Goal: Task Accomplishment & Management: Manage account settings

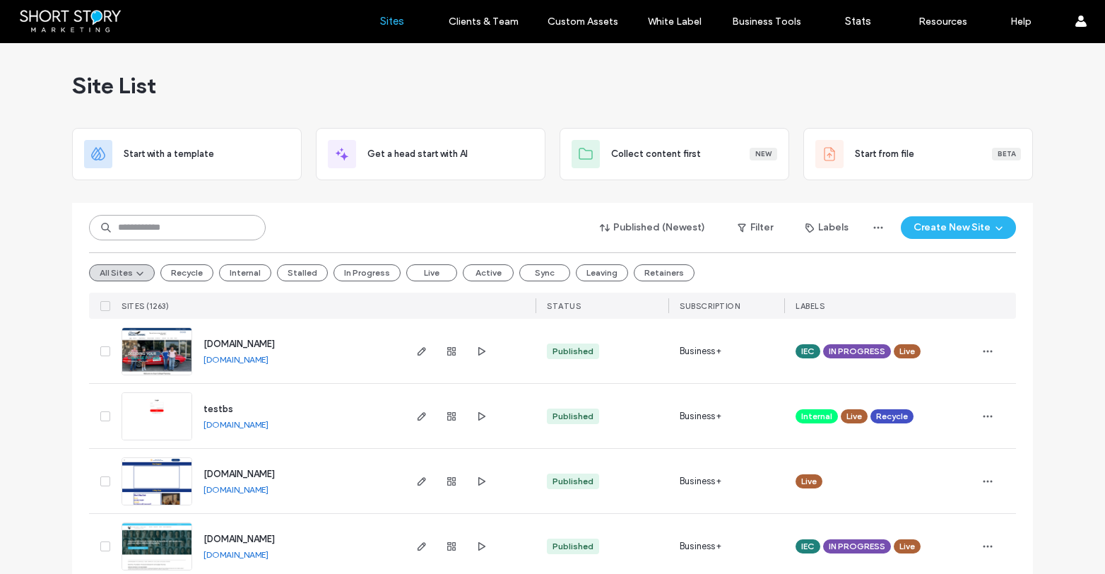
click at [160, 232] on input at bounding box center [177, 227] width 177 height 25
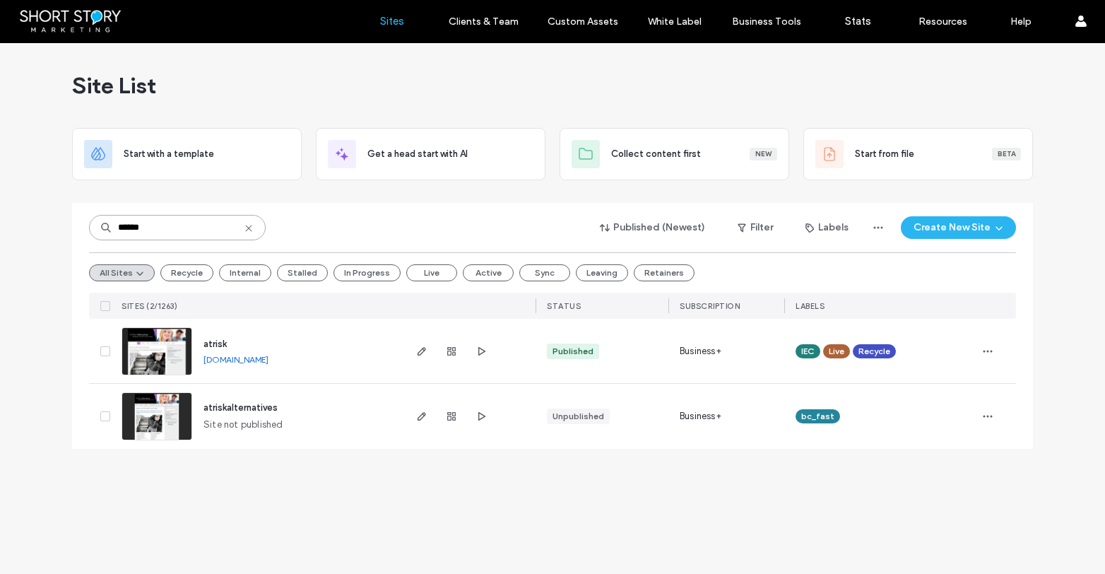
type input "******"
drag, startPoint x: 78, startPoint y: 351, endPoint x: 449, endPoint y: 340, distance: 370.3
click at [88, 350] on div "****** Published (Newest) Filter Labels Create New Site All Sites Recycle Inter…" at bounding box center [552, 326] width 961 height 246
click at [990, 350] on use "button" at bounding box center [987, 351] width 9 height 2
click at [952, 384] on span "Duplicate Site" at bounding box center [929, 388] width 61 height 14
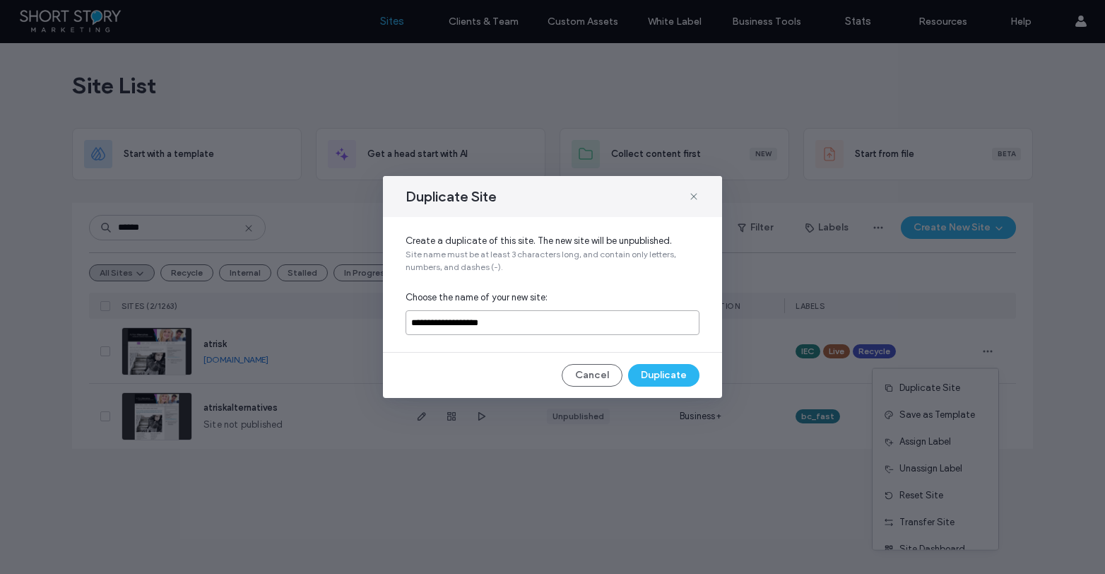
click at [411, 323] on input "**********" at bounding box center [552, 322] width 294 height 25
drag, startPoint x: 454, startPoint y: 319, endPoint x: 564, endPoint y: 335, distance: 111.3
click at [564, 335] on div "**********" at bounding box center [552, 284] width 339 height 135
type input "*********"
click at [658, 373] on button "Duplicate" at bounding box center [663, 375] width 71 height 23
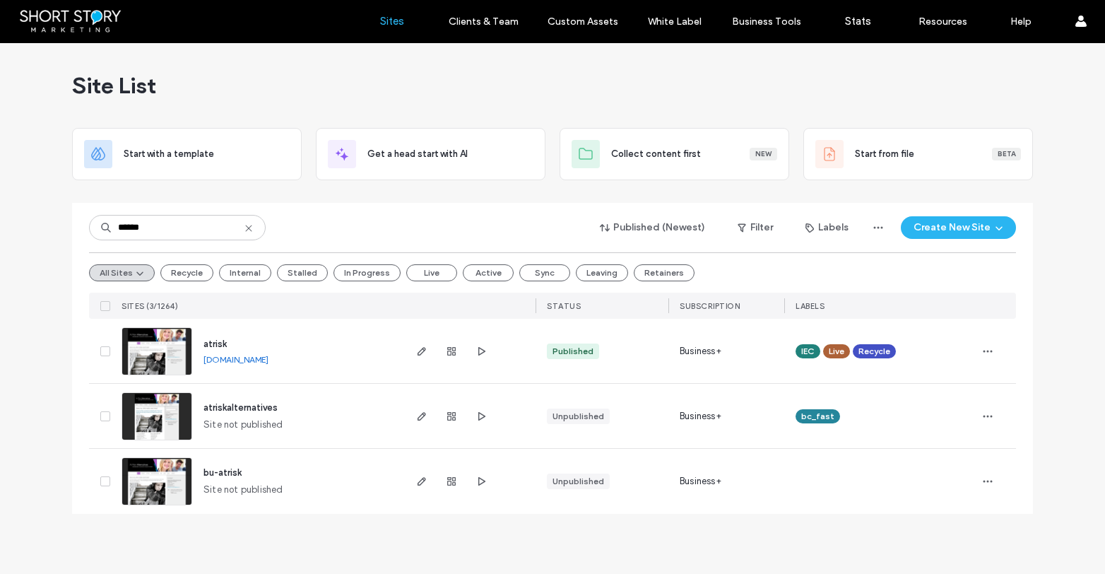
type input "******"
click at [451, 353] on use "button" at bounding box center [451, 351] width 8 height 8
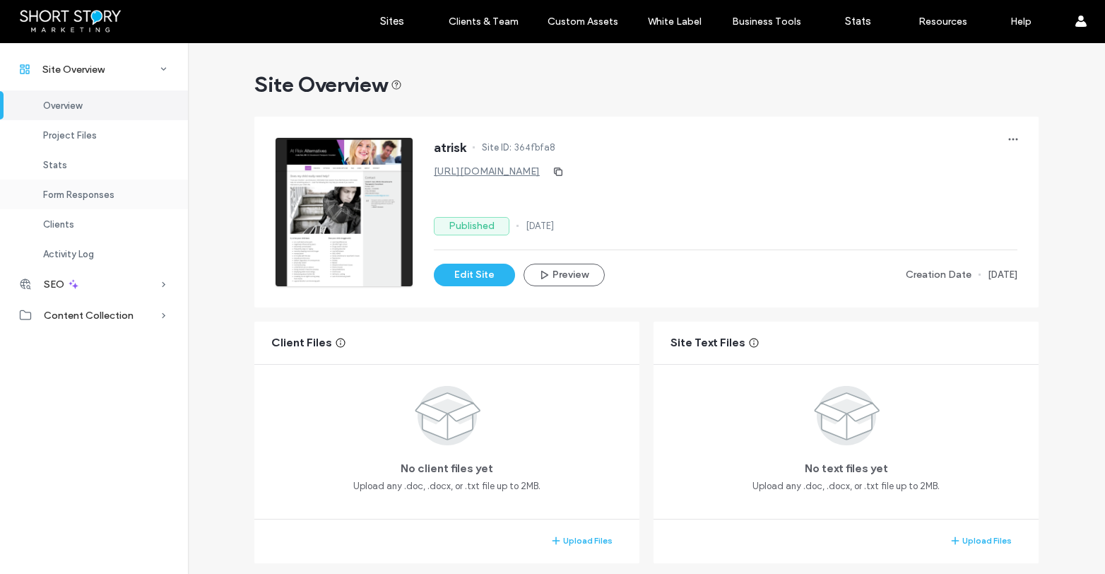
click at [68, 200] on div "Form Responses" at bounding box center [94, 194] width 188 height 30
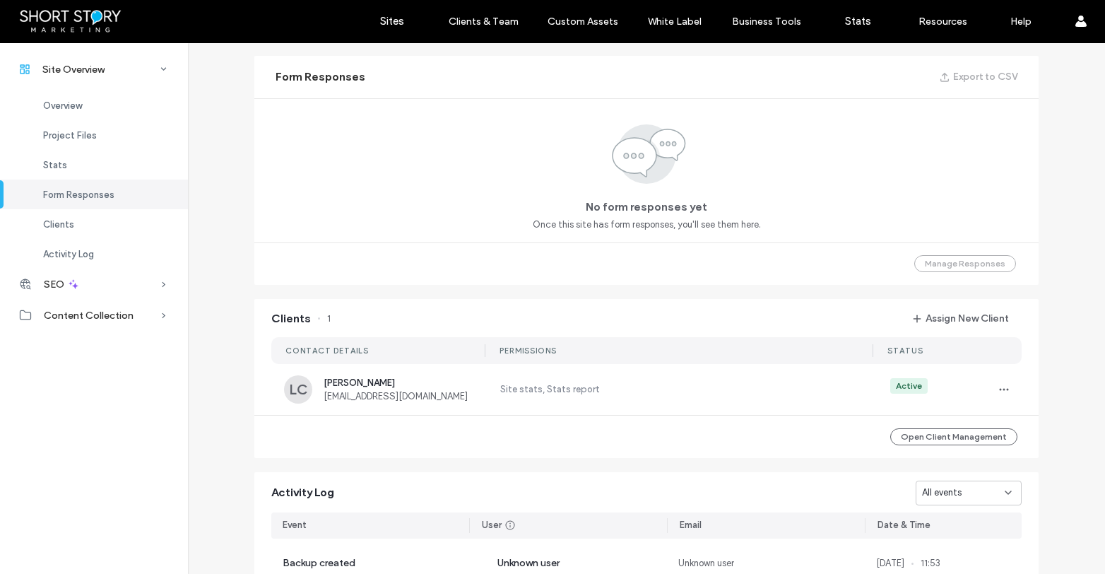
scroll to position [906, 0]
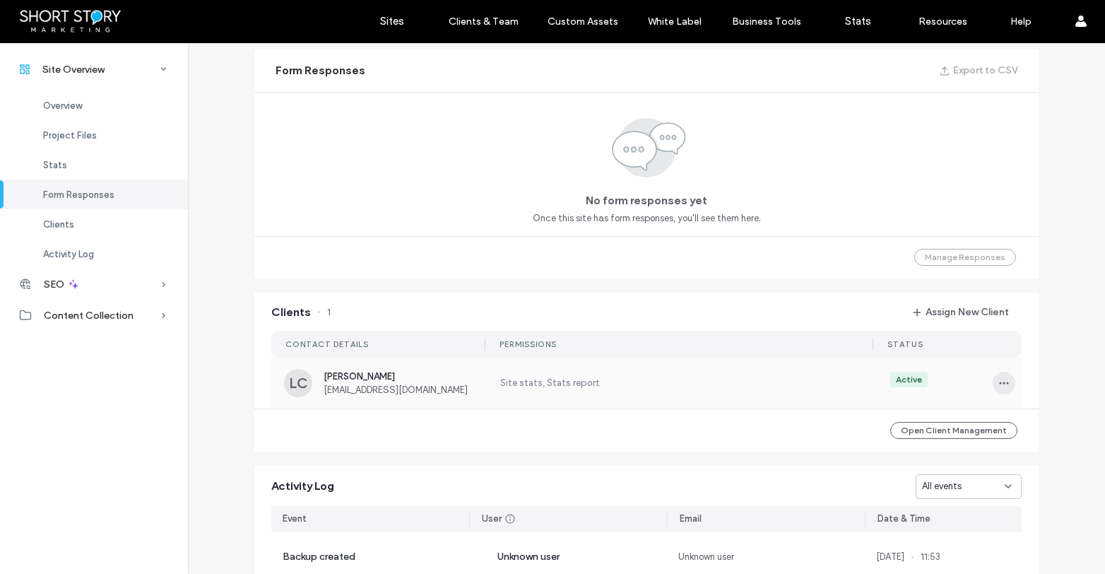
click at [1009, 379] on span "button" at bounding box center [1003, 383] width 23 height 23
click at [960, 499] on span "Unassign Client" at bounding box center [945, 500] width 66 height 14
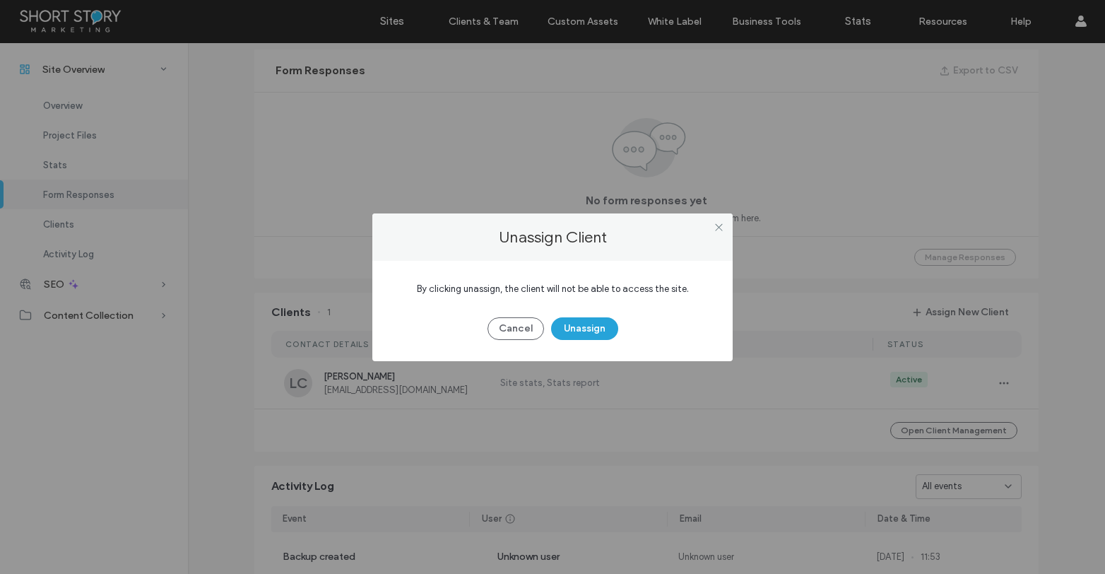
click at [597, 322] on button "Unassign" at bounding box center [584, 328] width 67 height 23
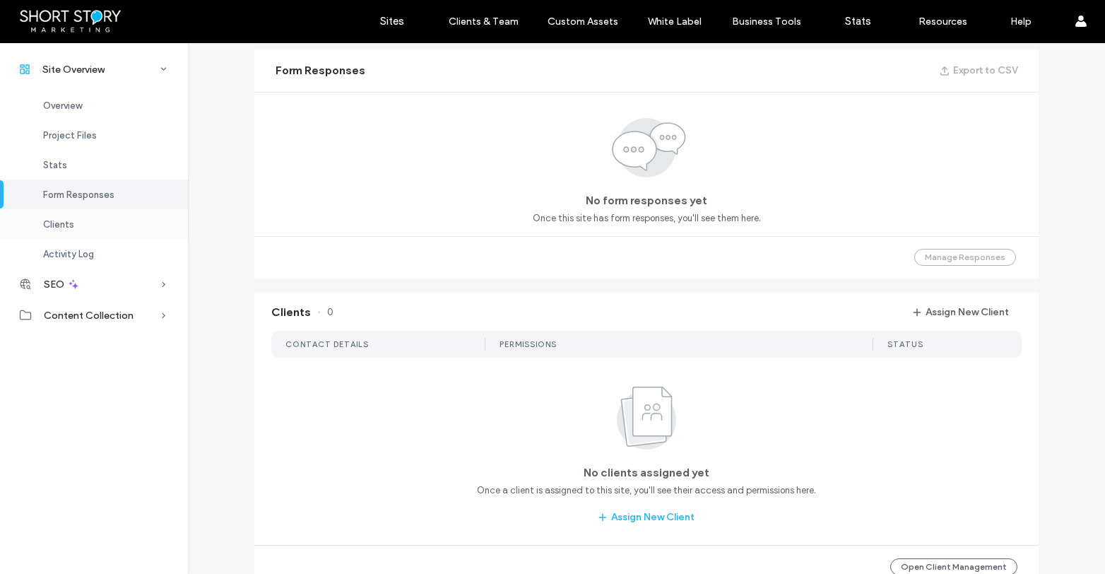
click at [79, 223] on div "Clients" at bounding box center [94, 224] width 188 height 30
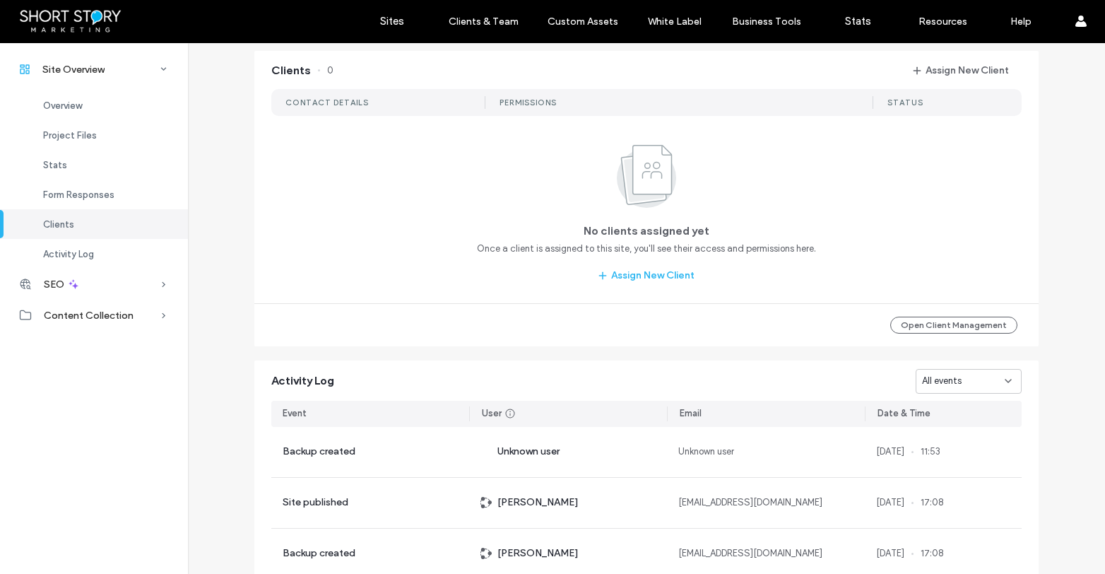
scroll to position [1149, 0]
click at [398, 23] on label "Sites" at bounding box center [392, 21] width 24 height 13
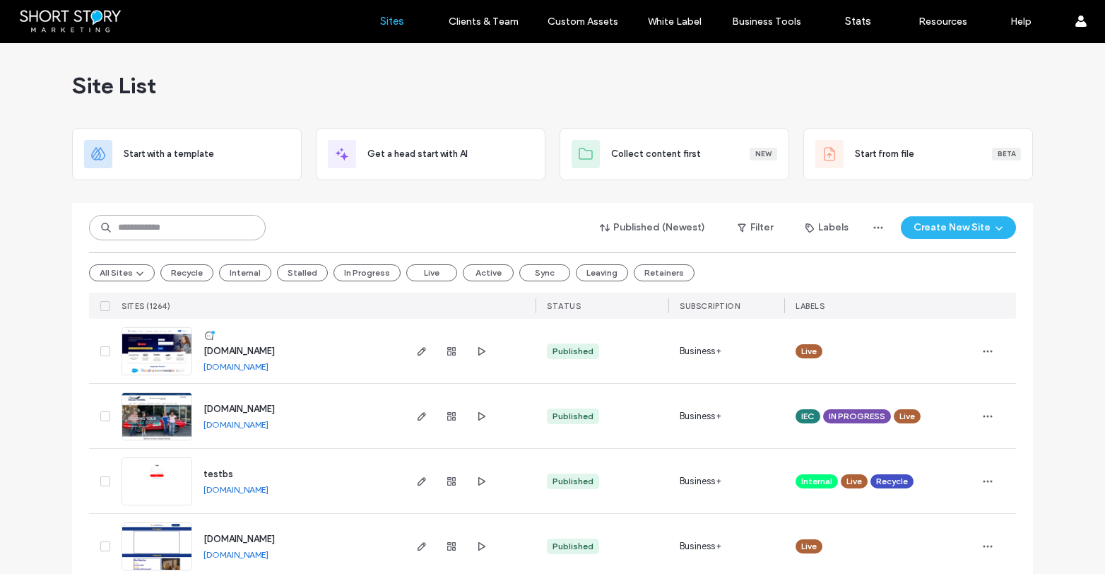
click at [173, 220] on input at bounding box center [177, 227] width 177 height 25
click at [174, 225] on input at bounding box center [177, 227] width 177 height 25
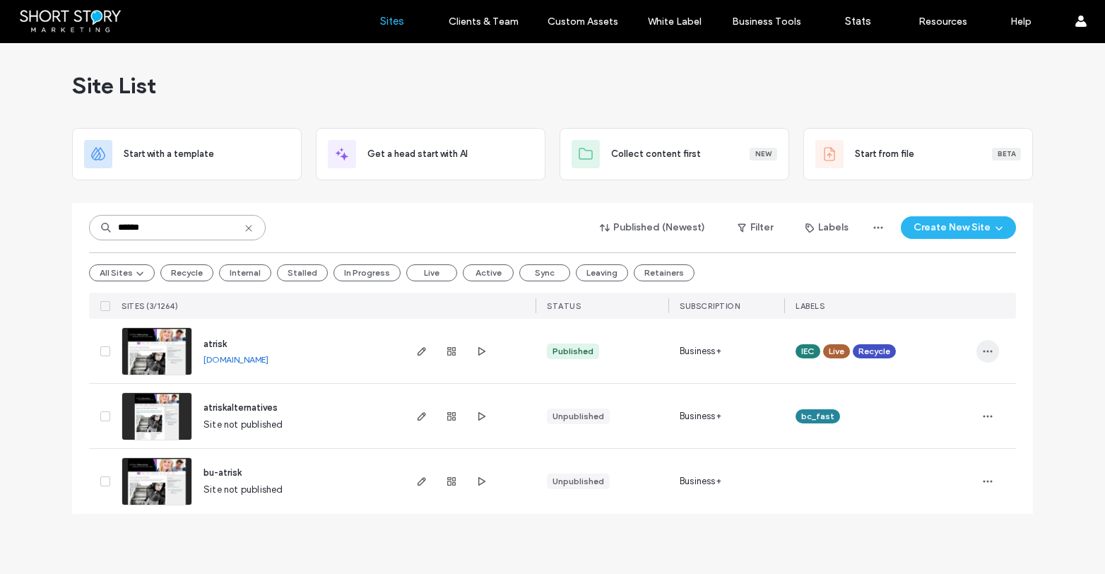
type input "******"
click at [983, 354] on icon "button" at bounding box center [987, 350] width 11 height 11
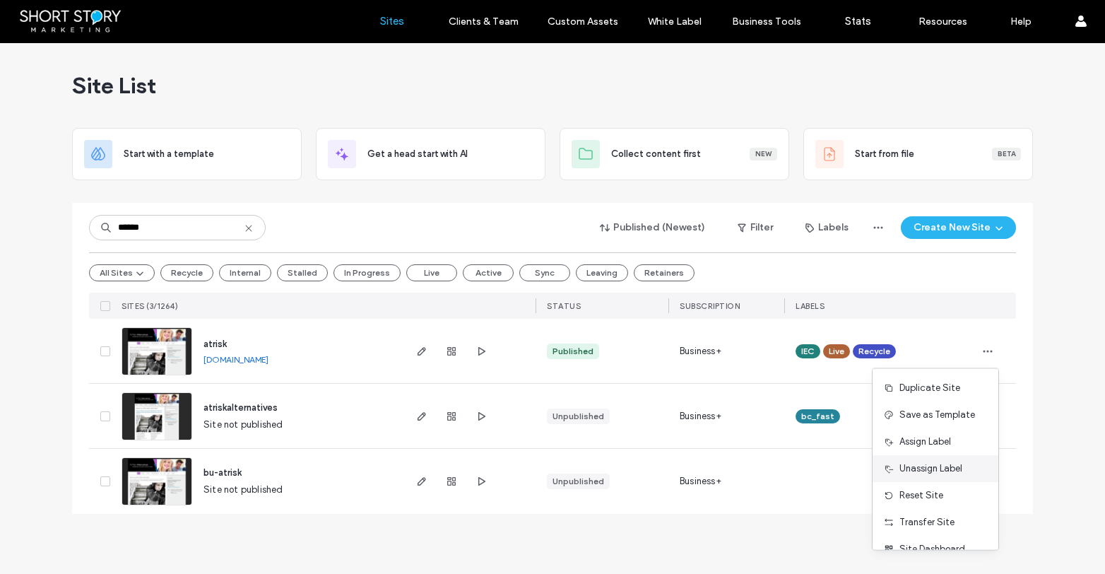
scroll to position [45, 0]
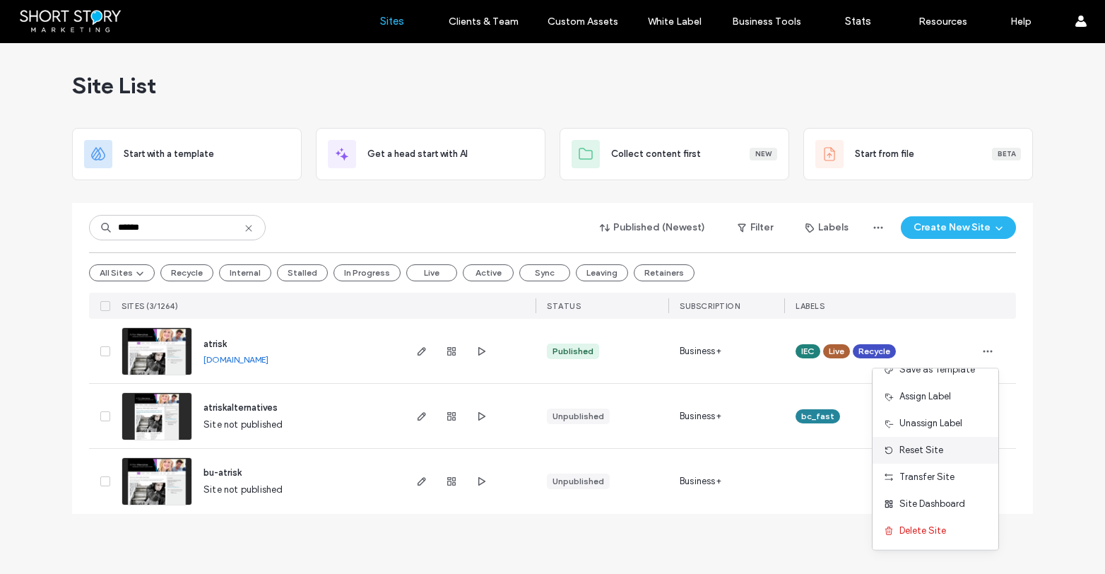
click at [930, 446] on span "Reset Site" at bounding box center [921, 450] width 44 height 14
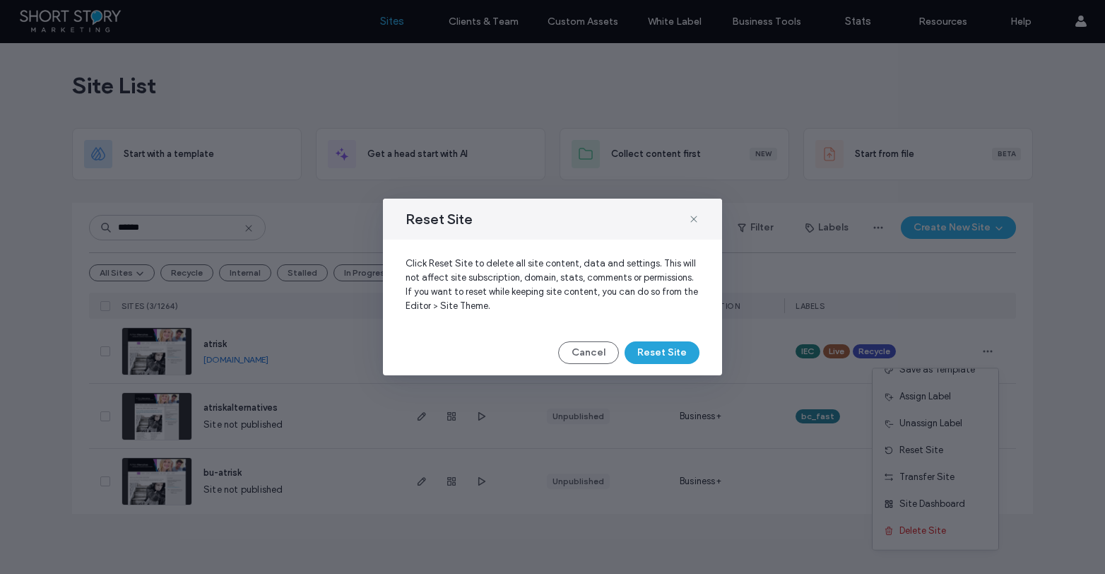
click at [666, 353] on button "Reset Site" at bounding box center [661, 352] width 75 height 23
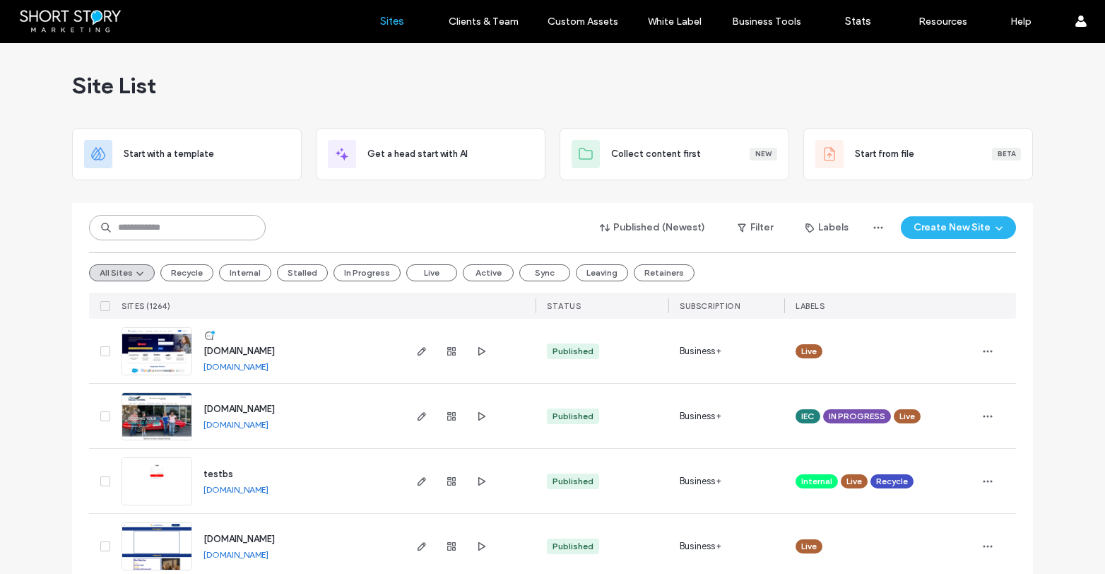
click at [154, 227] on input at bounding box center [177, 227] width 177 height 25
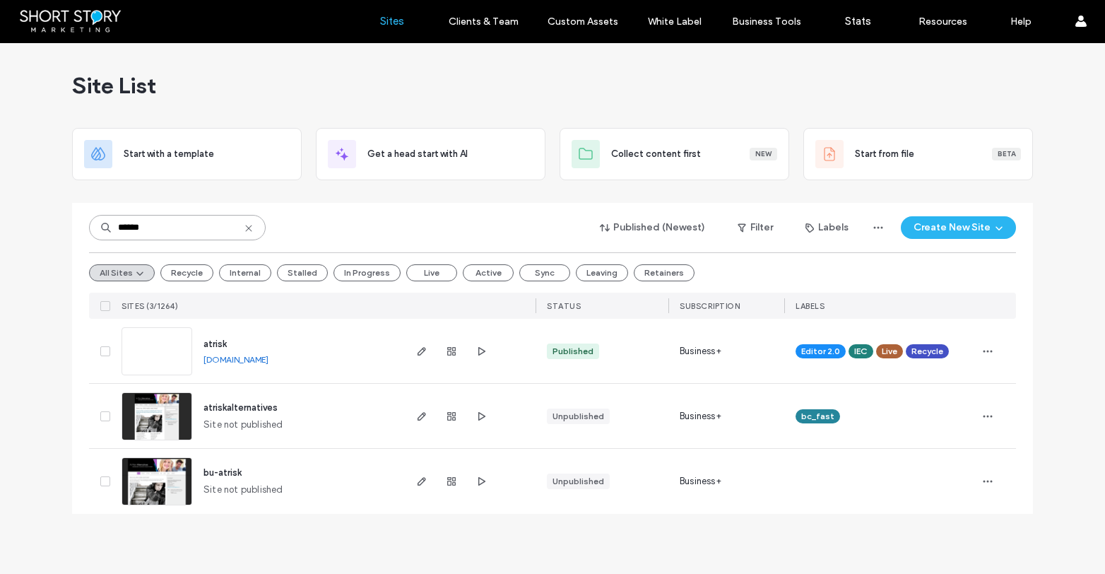
type input "******"
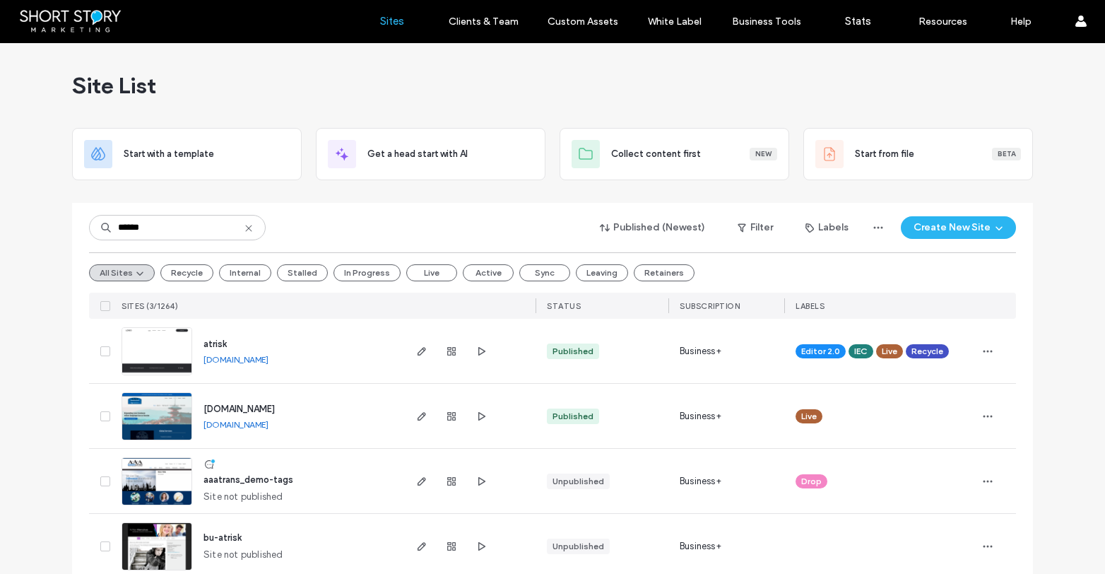
click at [215, 341] on span "atrisk" at bounding box center [214, 343] width 23 height 11
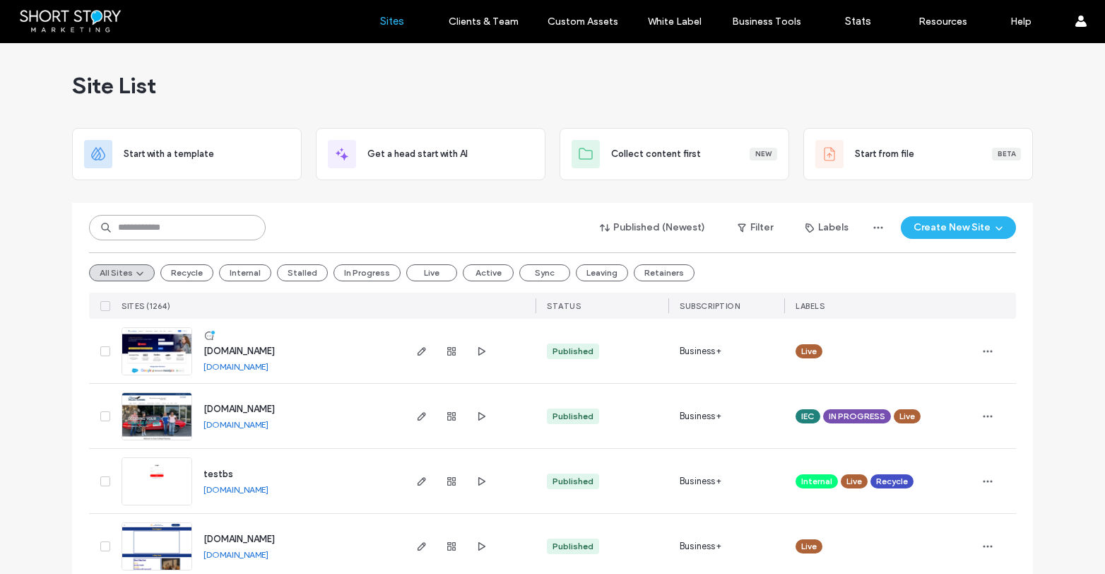
click at [149, 224] on input at bounding box center [177, 227] width 177 height 25
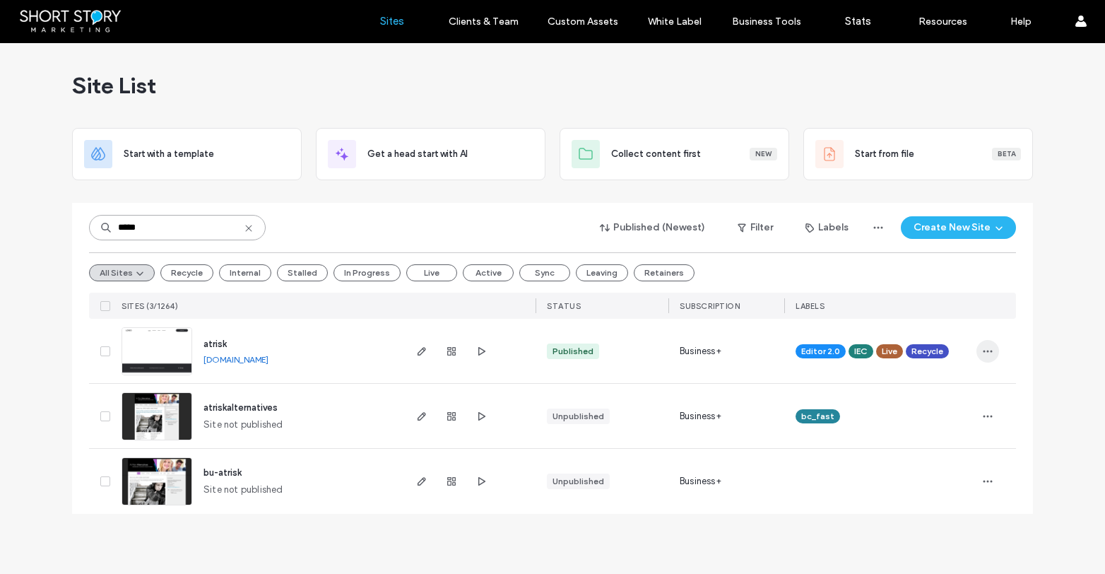
type input "*****"
click at [983, 350] on icon "button" at bounding box center [987, 350] width 11 height 11
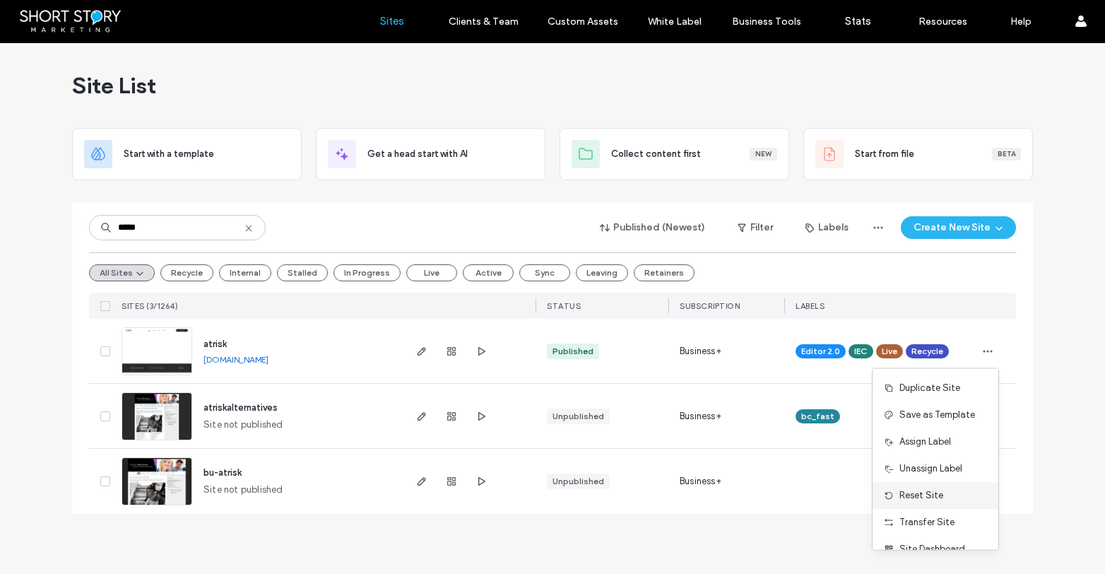
click at [933, 492] on span "Reset Site" at bounding box center [921, 495] width 44 height 14
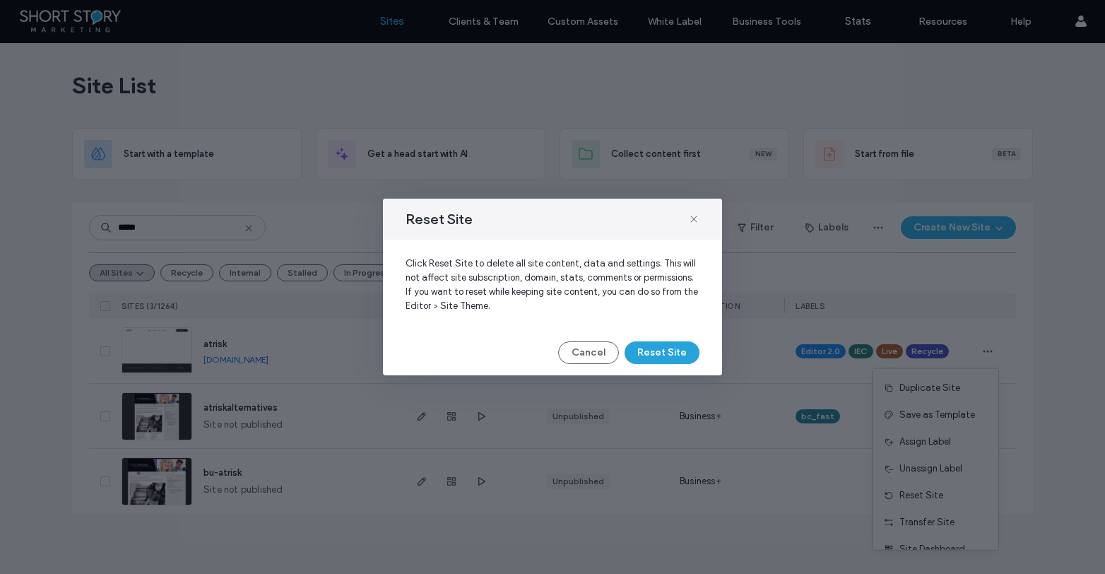
click at [669, 351] on button "Reset Site" at bounding box center [661, 352] width 75 height 23
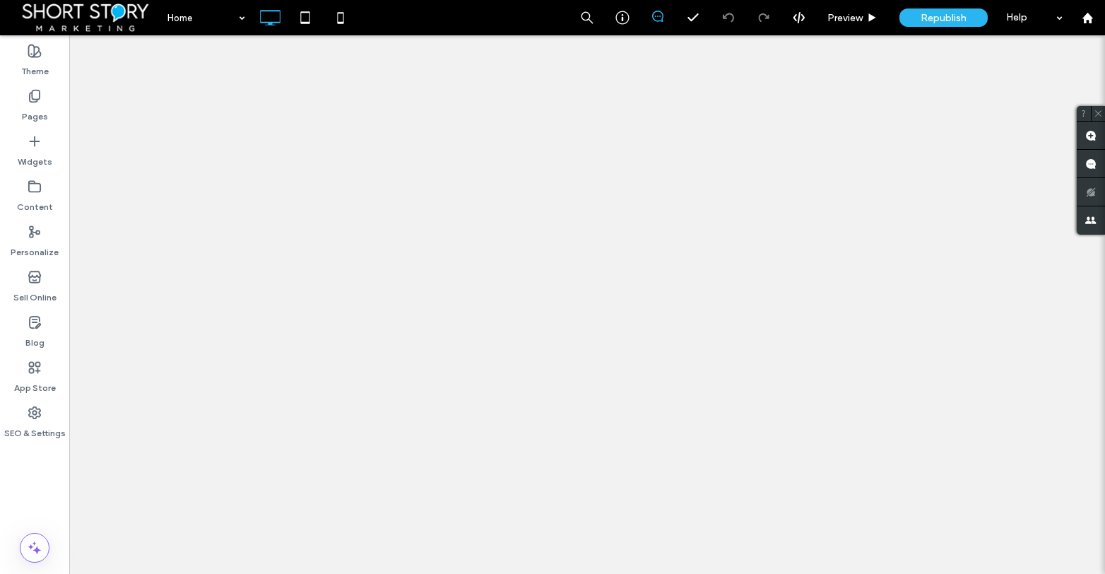
click at [35, 417] on icon at bounding box center [35, 412] width 14 height 14
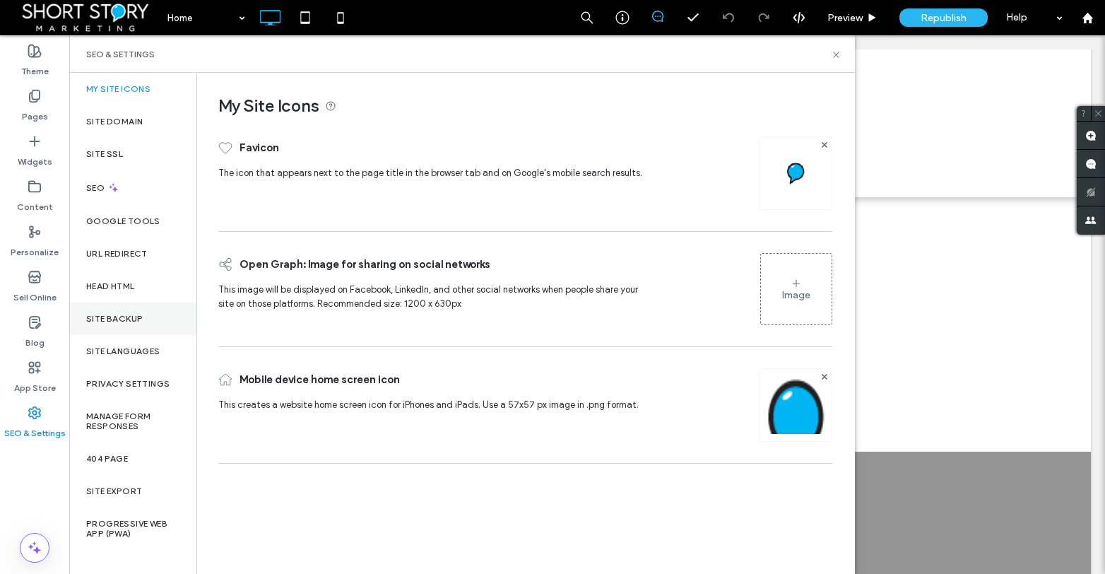
click at [114, 314] on label "Site Backup" at bounding box center [114, 319] width 57 height 10
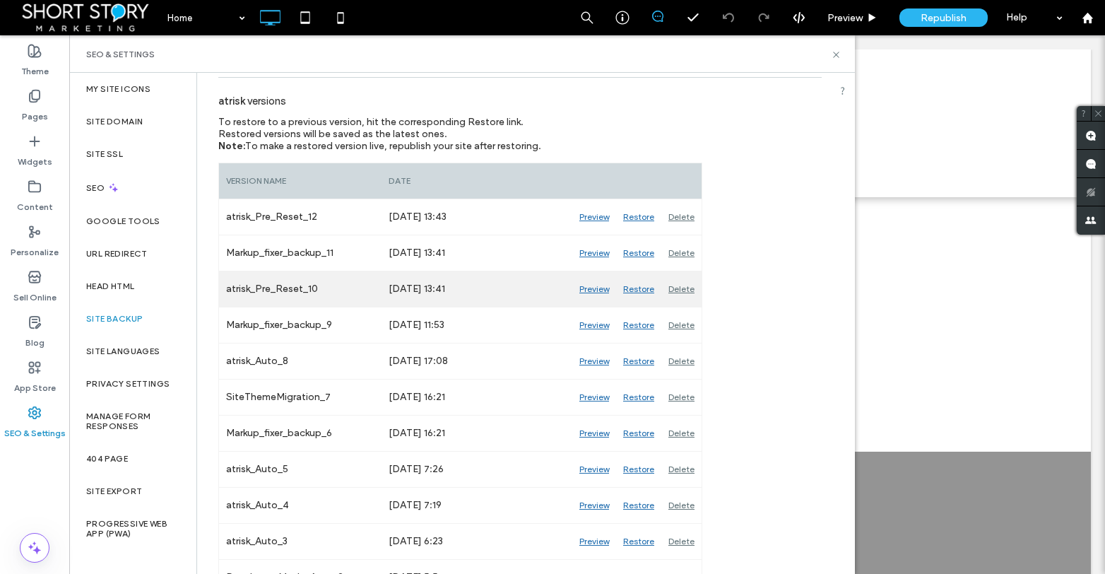
scroll to position [153, 0]
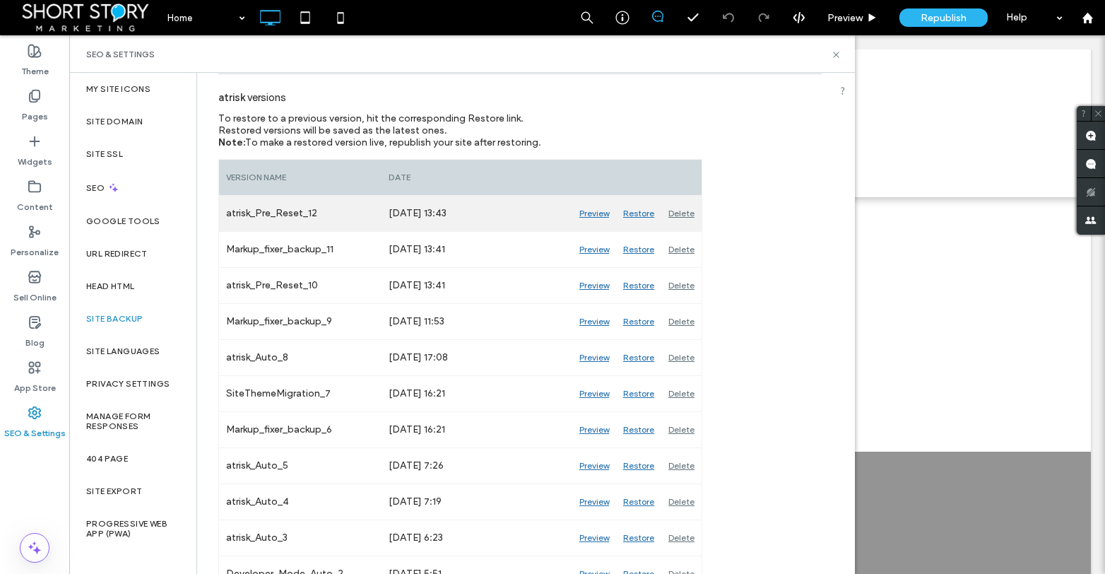
click at [680, 215] on div "Delete" at bounding box center [681, 213] width 40 height 35
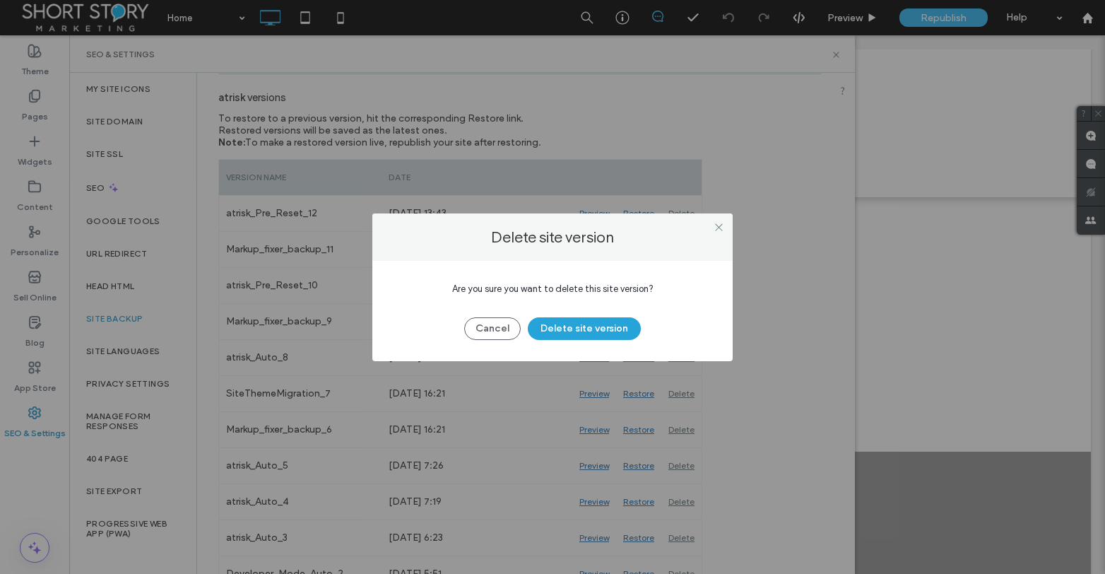
click at [608, 331] on button "Delete site version" at bounding box center [584, 328] width 113 height 23
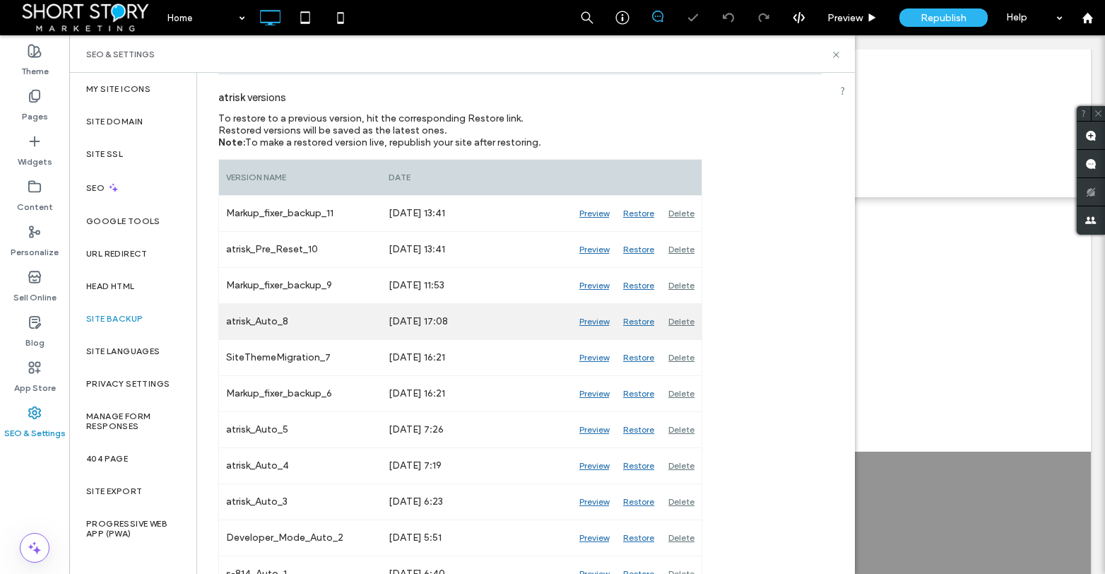
click at [670, 323] on div "Delete" at bounding box center [681, 321] width 40 height 35
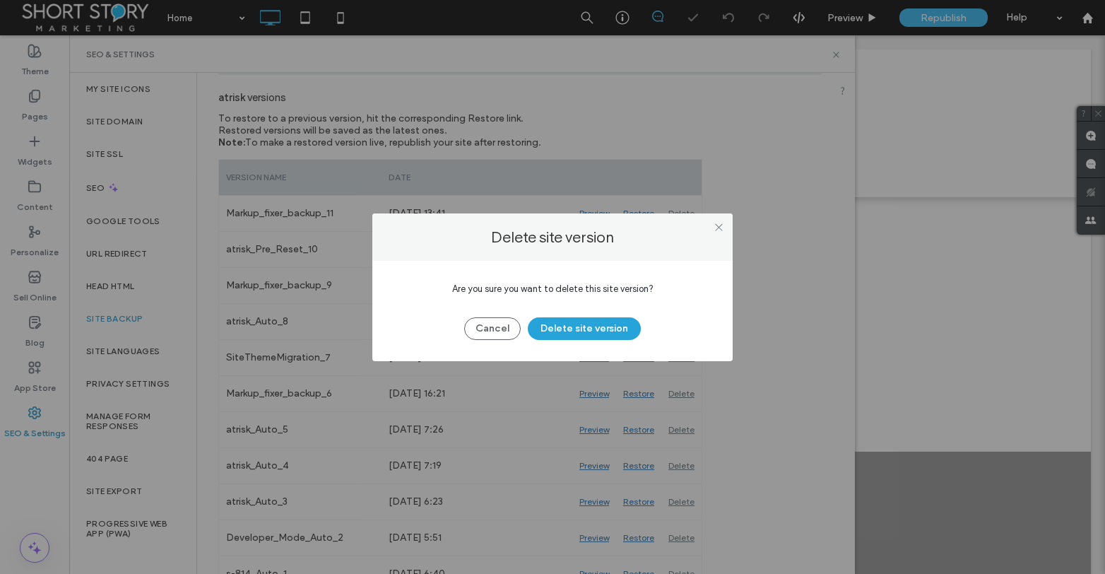
click at [620, 323] on button "Delete site version" at bounding box center [584, 328] width 113 height 23
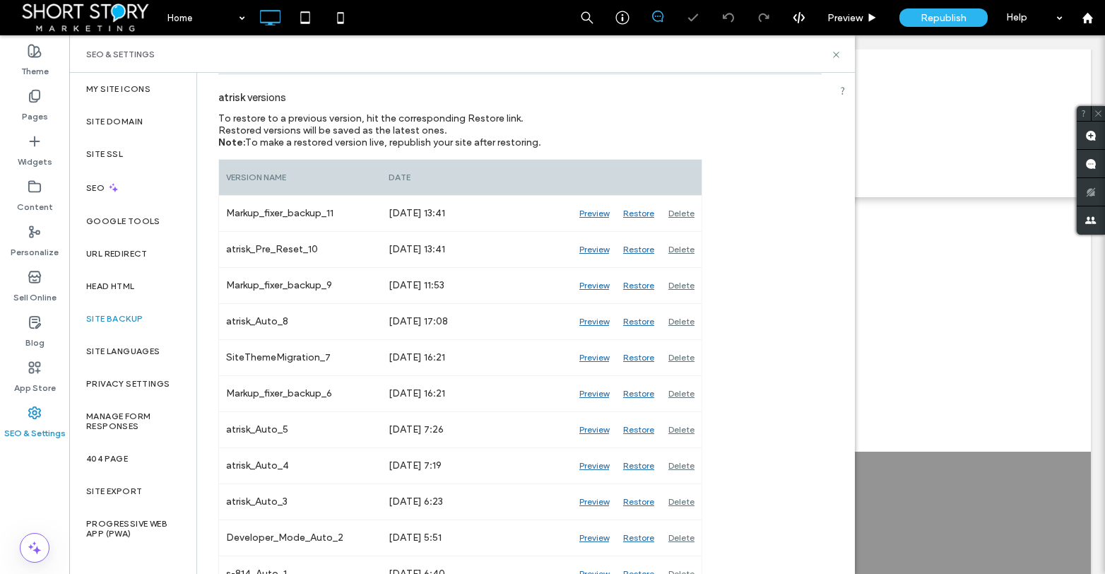
scroll to position [135, 0]
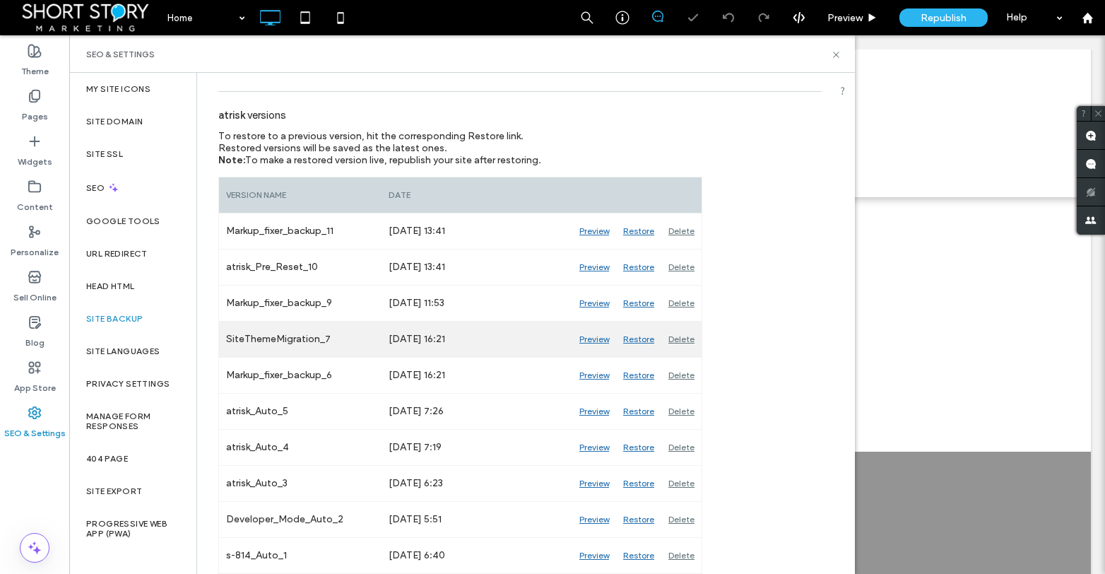
click at [671, 323] on div "Delete" at bounding box center [681, 338] width 40 height 35
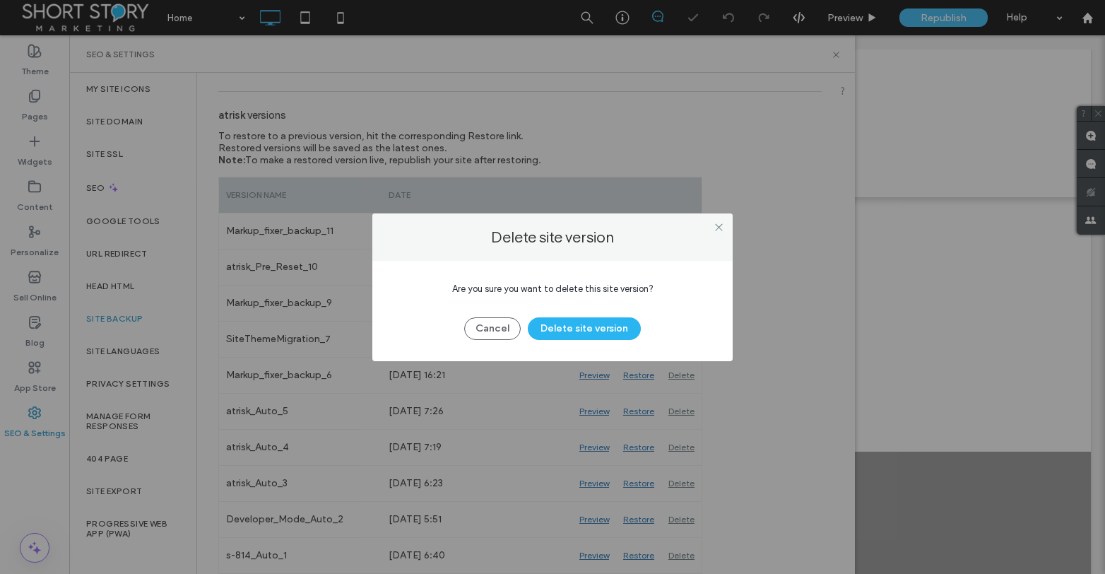
drag, startPoint x: 607, startPoint y: 330, endPoint x: 657, endPoint y: 333, distance: 49.5
click at [607, 330] on button "Delete site version" at bounding box center [584, 328] width 113 height 23
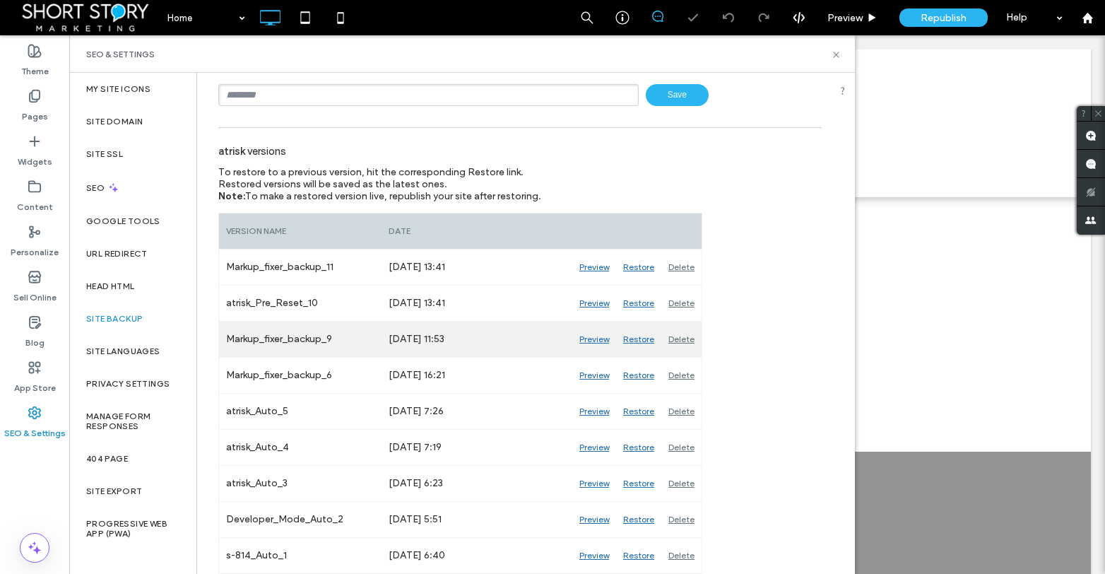
scroll to position [99, 0]
click at [681, 343] on div "Delete" at bounding box center [681, 338] width 40 height 35
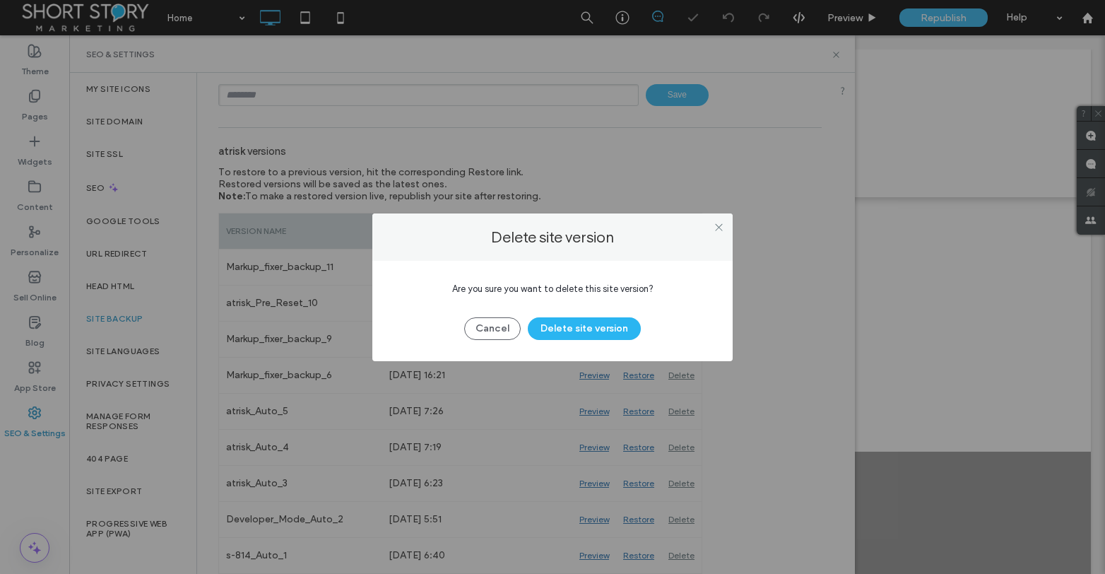
drag, startPoint x: 607, startPoint y: 330, endPoint x: 699, endPoint y: 346, distance: 92.6
click at [626, 333] on button "Delete site version" at bounding box center [584, 328] width 113 height 23
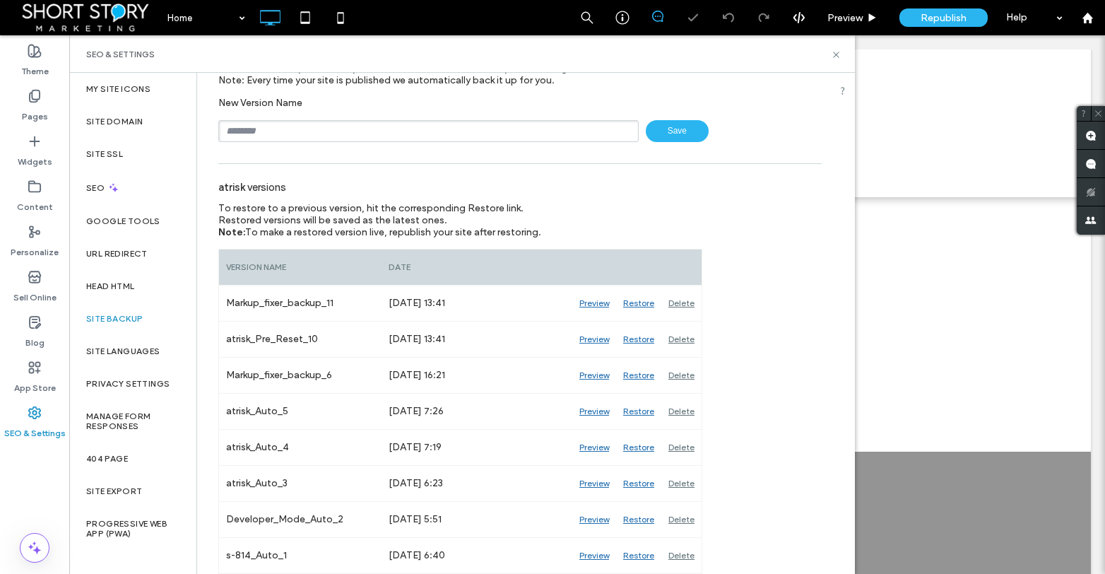
scroll to position [63, 0]
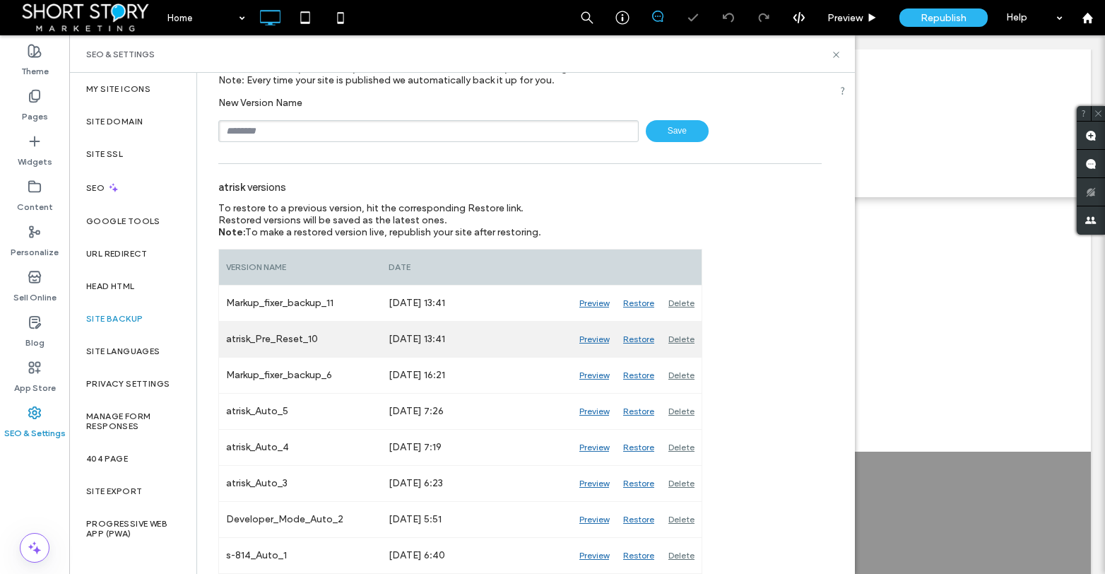
click at [692, 338] on div "Delete" at bounding box center [681, 338] width 40 height 35
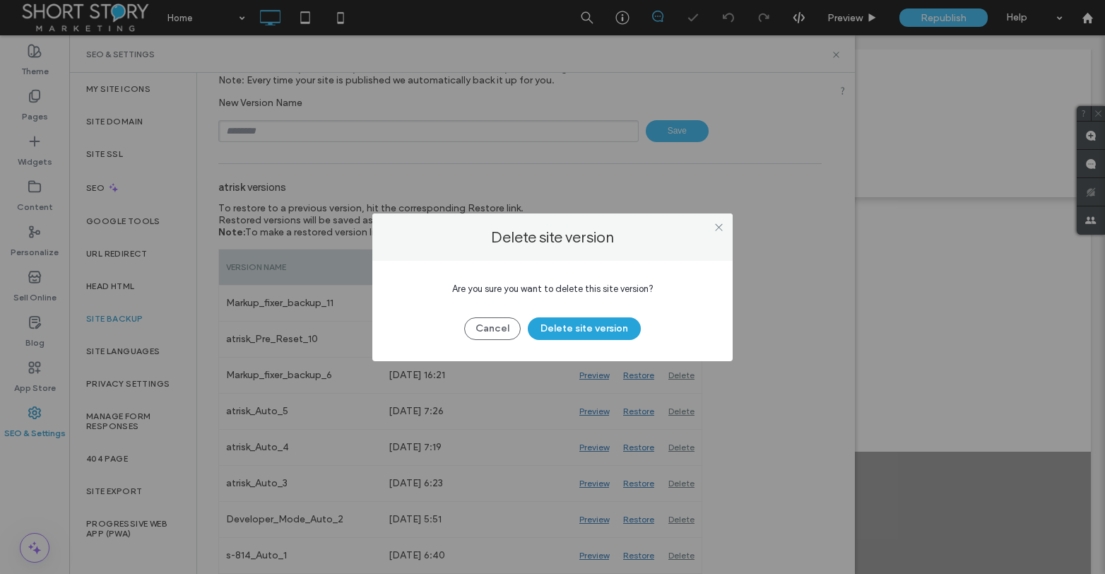
click at [593, 334] on button "Delete site version" at bounding box center [584, 328] width 113 height 23
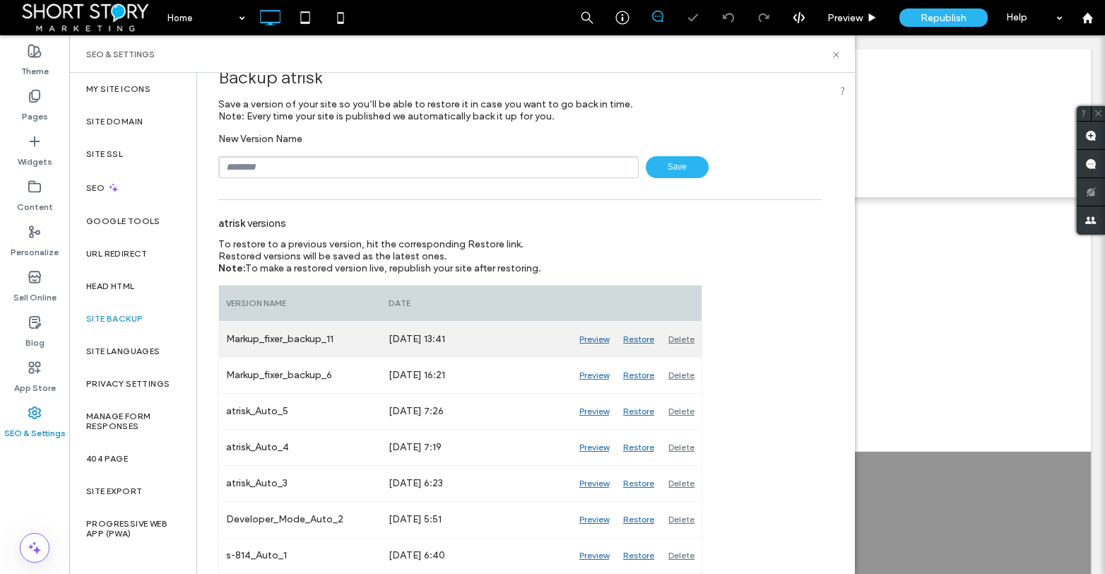
scroll to position [27, 0]
click at [684, 340] on div "Delete" at bounding box center [681, 338] width 40 height 35
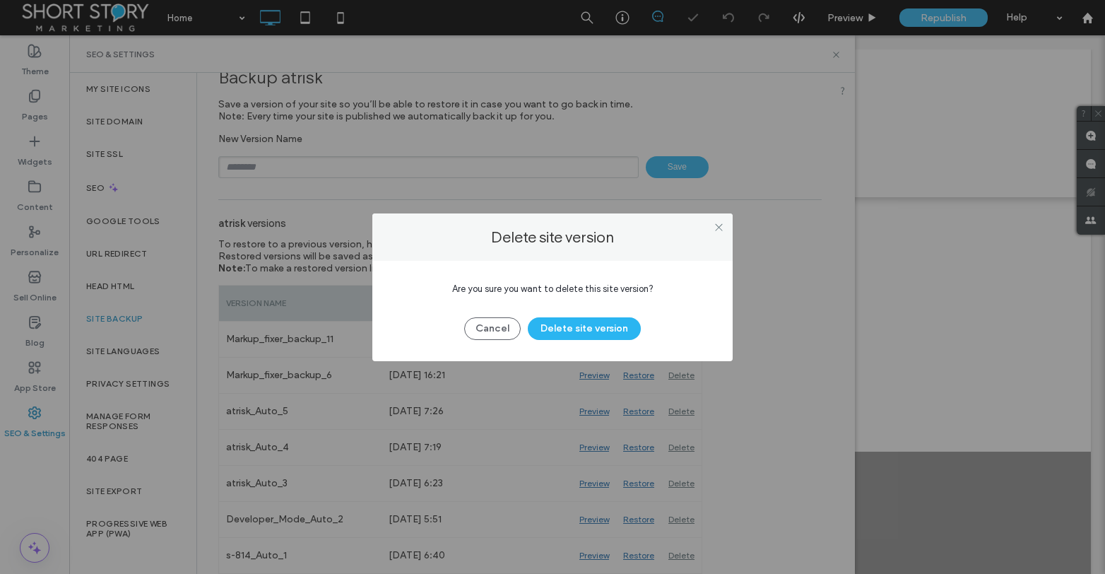
drag, startPoint x: 607, startPoint y: 327, endPoint x: 628, endPoint y: 340, distance: 24.5
click at [609, 328] on button "Delete site version" at bounding box center [584, 328] width 113 height 23
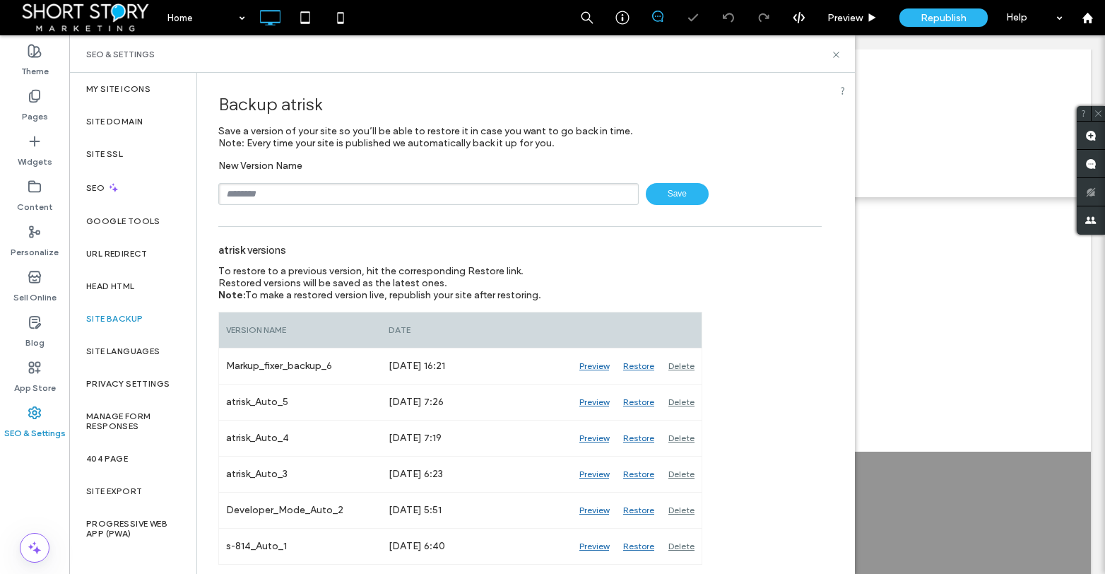
scroll to position [0, 0]
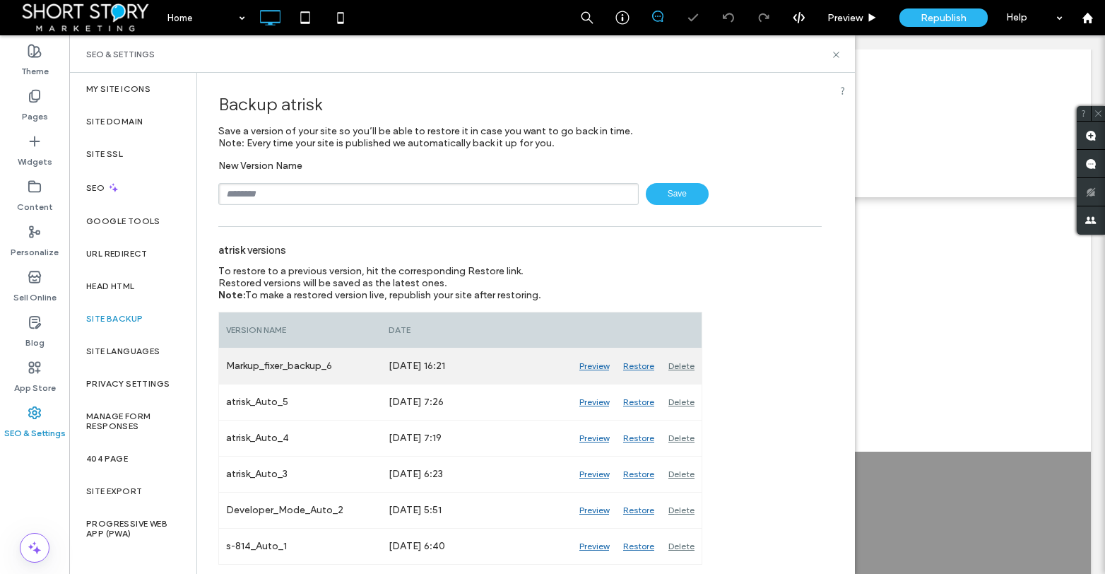
click at [672, 358] on div "Delete" at bounding box center [681, 365] width 40 height 35
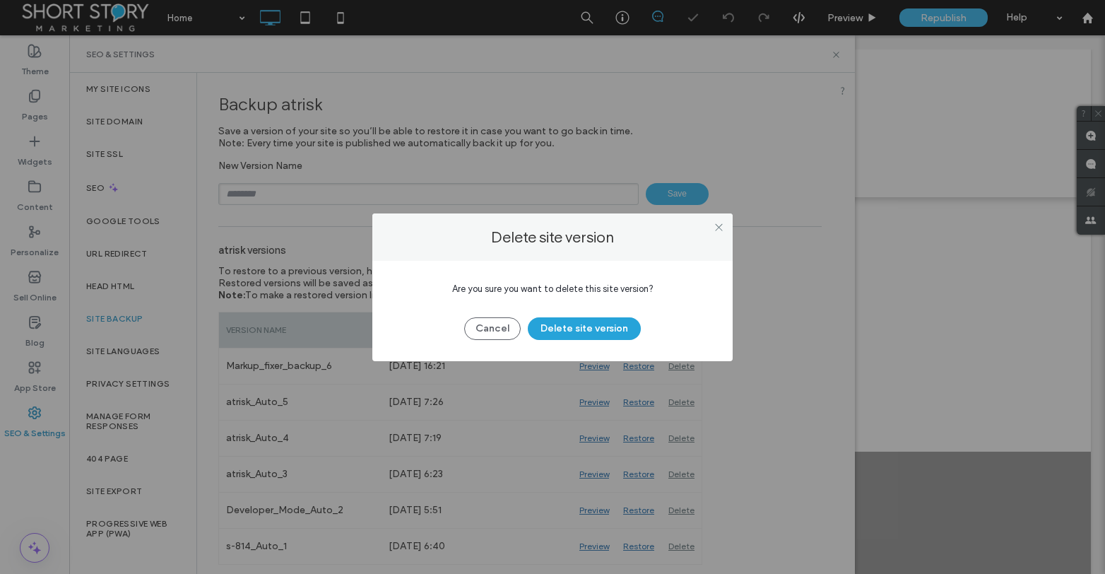
drag, startPoint x: 594, startPoint y: 328, endPoint x: 603, endPoint y: 338, distance: 13.0
click at [596, 331] on button "Delete site version" at bounding box center [584, 328] width 113 height 23
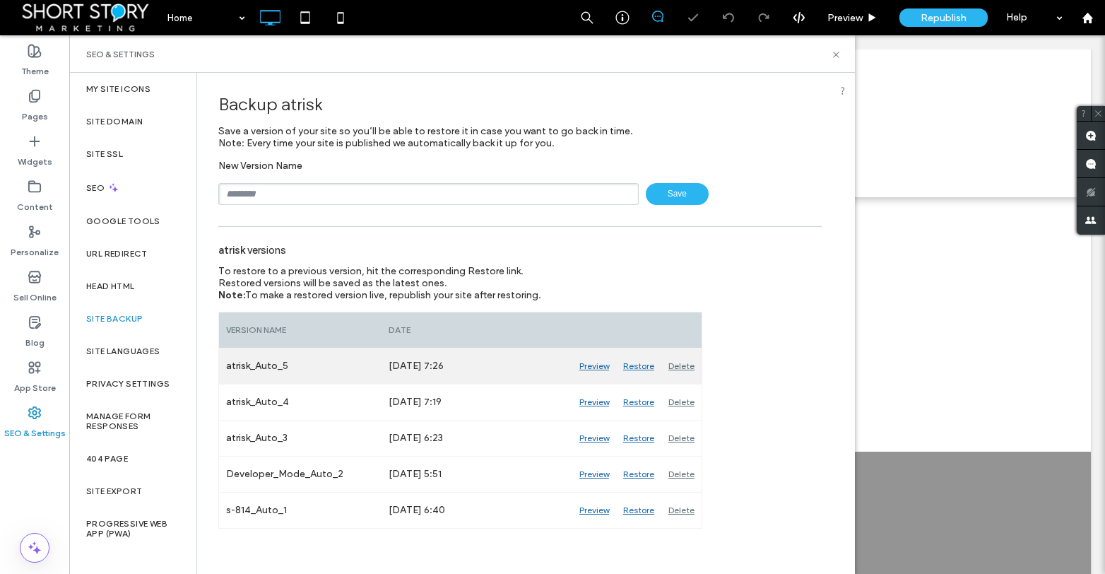
click at [682, 364] on div "Delete" at bounding box center [681, 365] width 40 height 35
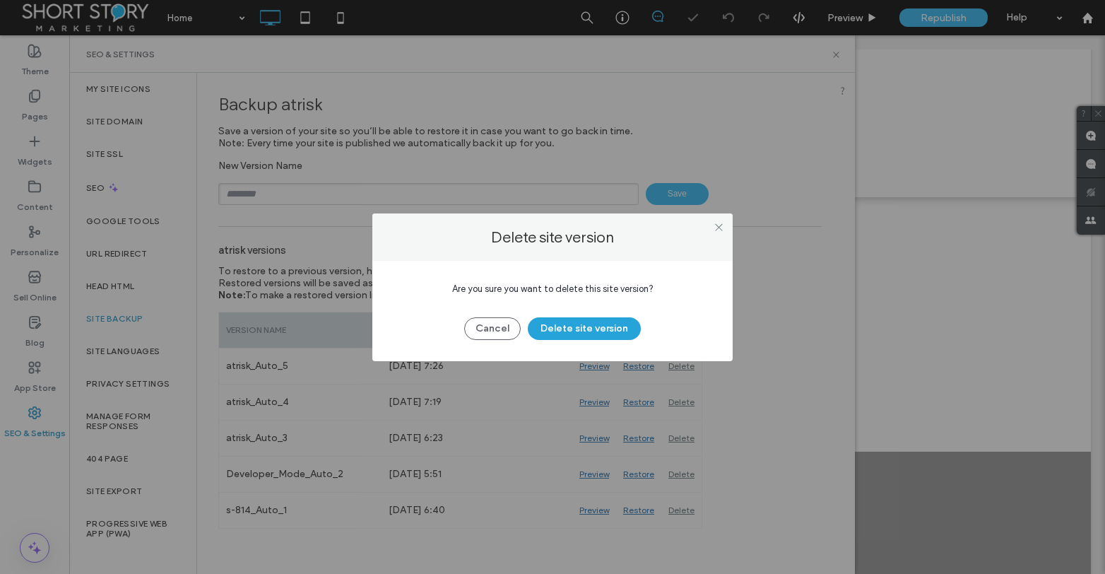
drag, startPoint x: 574, startPoint y: 334, endPoint x: 614, endPoint y: 352, distance: 44.0
click at [574, 334] on button "Delete site version" at bounding box center [584, 328] width 113 height 23
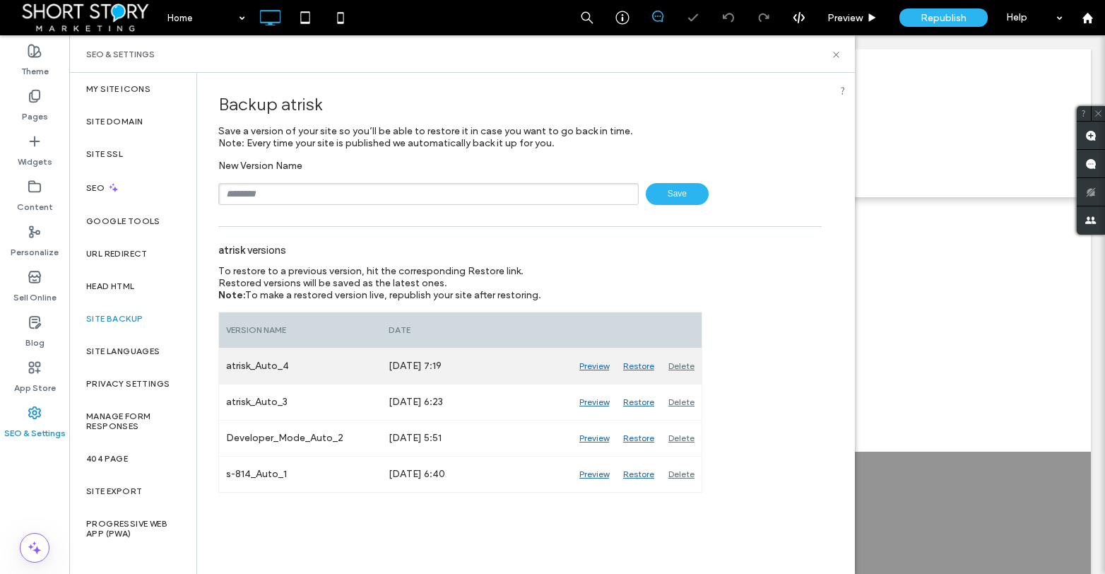
click at [674, 367] on div "Delete" at bounding box center [681, 365] width 40 height 35
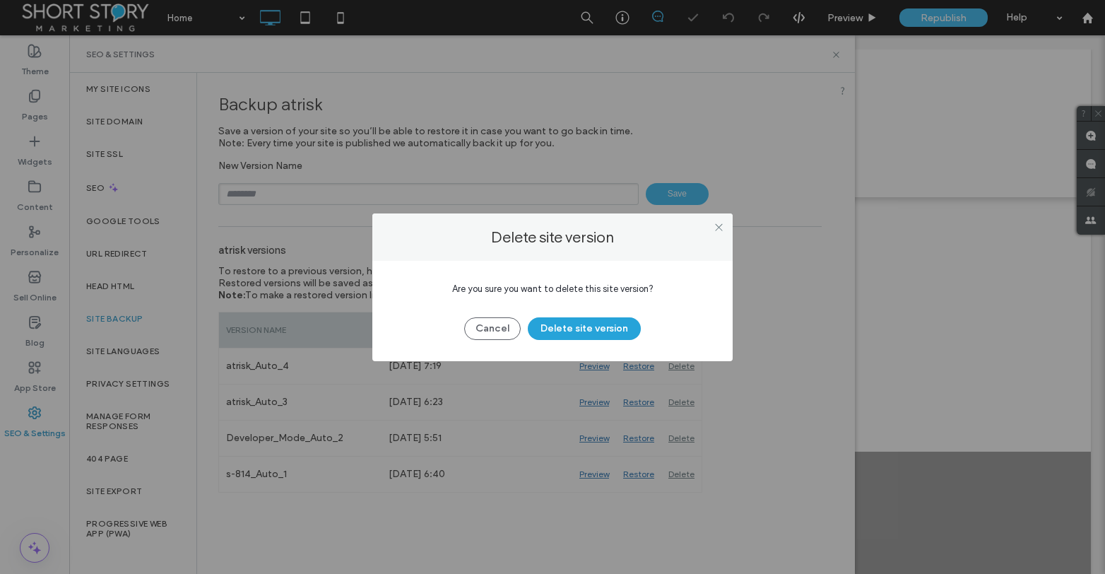
click at [564, 327] on button "Delete site version" at bounding box center [584, 328] width 113 height 23
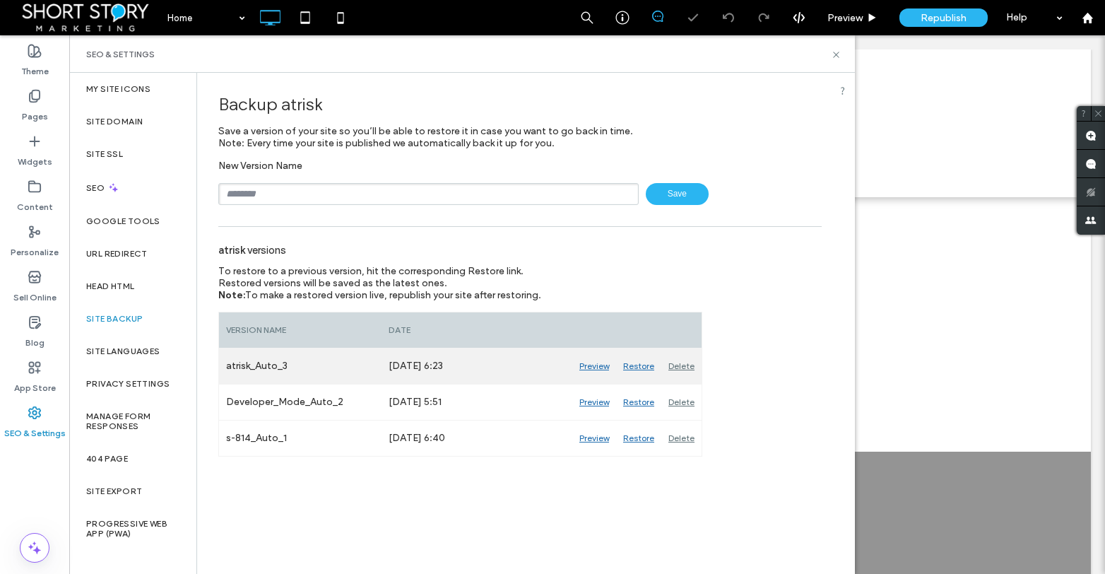
click at [676, 367] on div "Delete" at bounding box center [681, 365] width 40 height 35
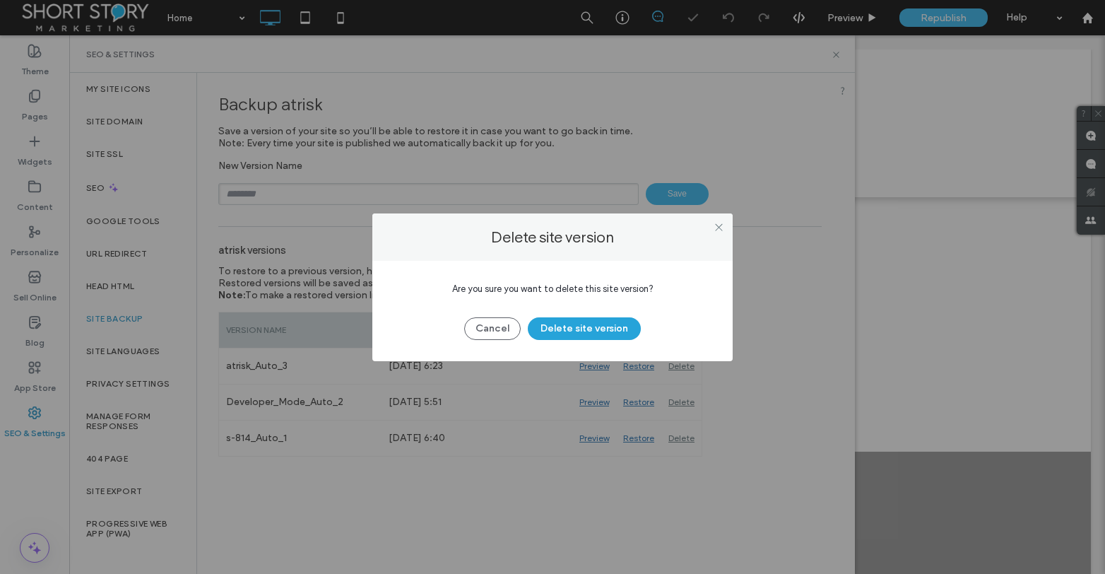
click at [591, 336] on button "Delete site version" at bounding box center [584, 328] width 113 height 23
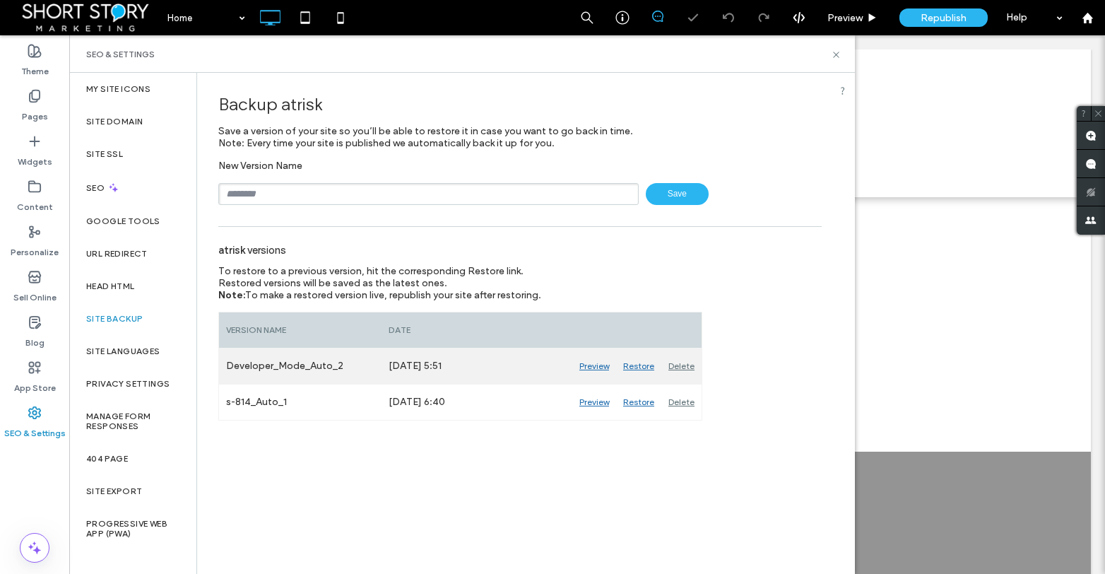
click at [675, 364] on div "Delete" at bounding box center [681, 365] width 40 height 35
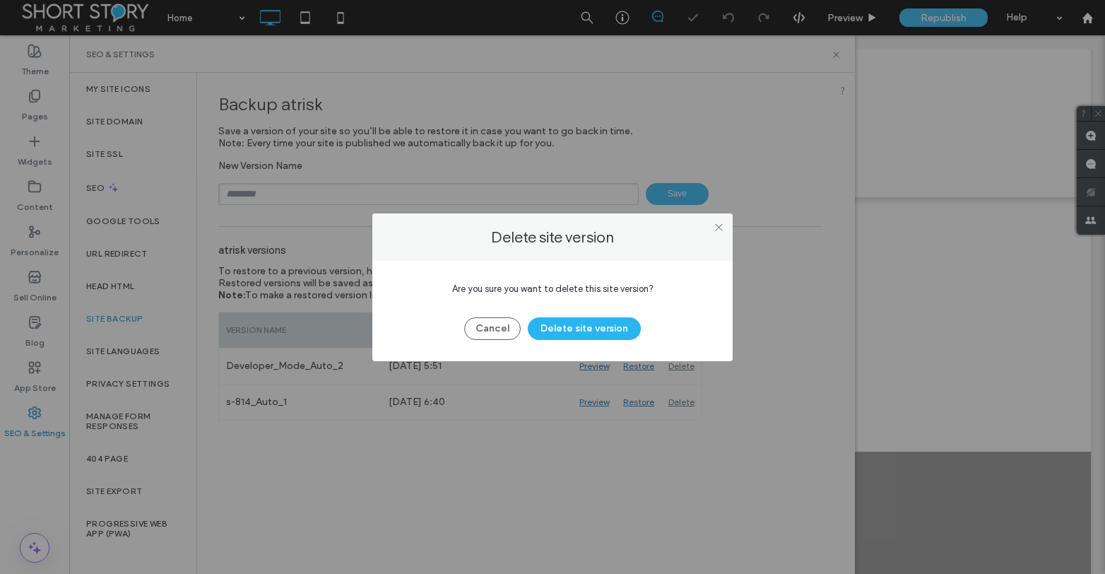
click at [552, 314] on div "Cancel Delete site version" at bounding box center [552, 321] width 318 height 37
drag, startPoint x: 564, startPoint y: 325, endPoint x: 597, endPoint y: 336, distance: 34.2
click at [565, 325] on button "Delete site version" at bounding box center [584, 328] width 113 height 23
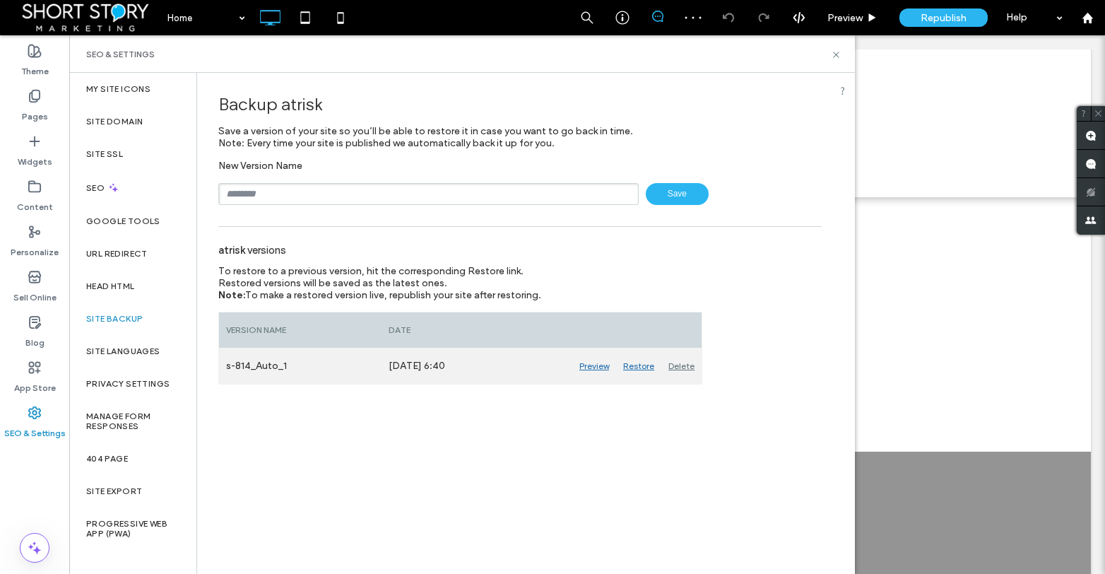
click at [677, 366] on div "Delete" at bounding box center [681, 365] width 40 height 35
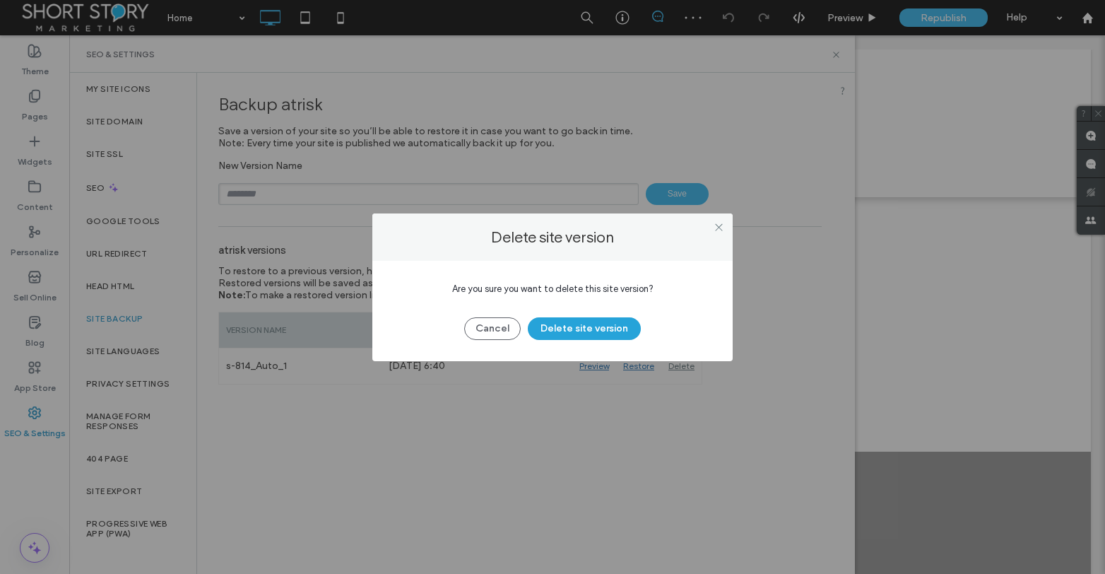
click at [584, 324] on button "Delete site version" at bounding box center [584, 328] width 113 height 23
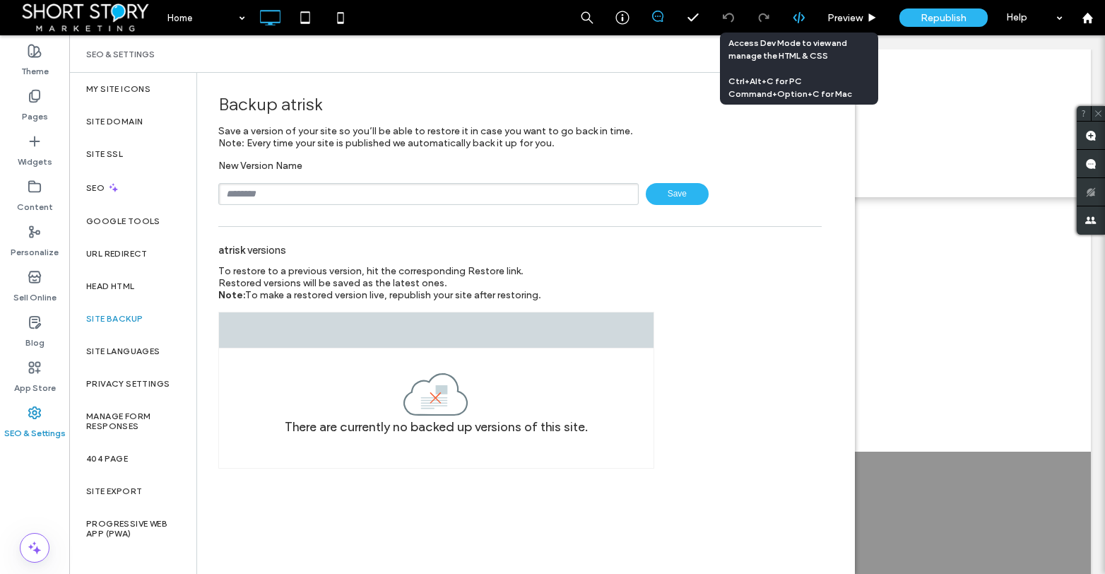
click at [800, 16] on icon at bounding box center [799, 17] width 13 height 13
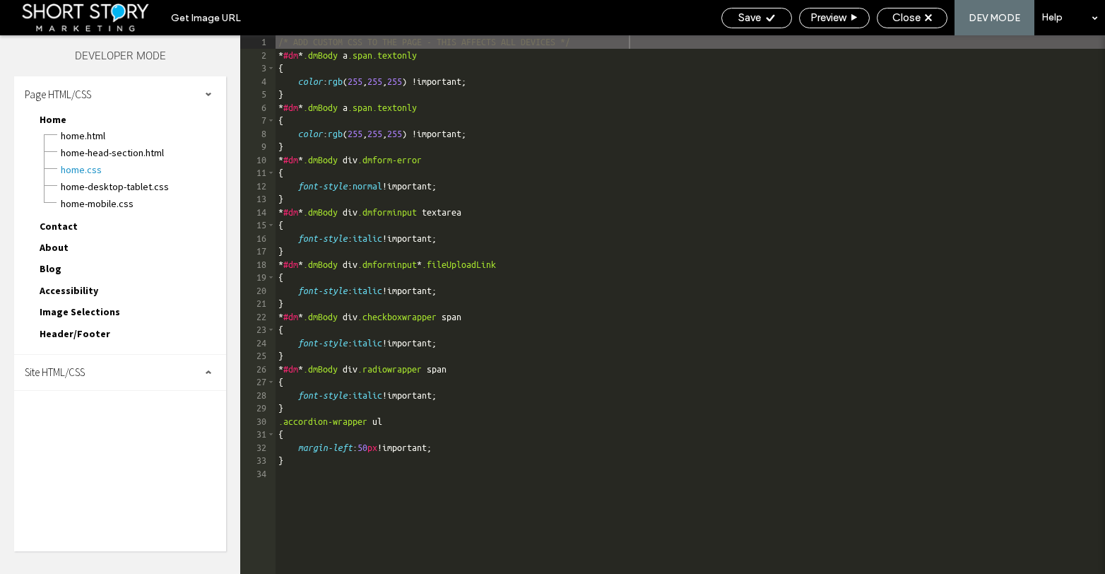
click at [54, 372] on span "Site HTML/CSS" at bounding box center [55, 371] width 60 height 13
click at [107, 401] on span "head-section.html" at bounding box center [146, 400] width 160 height 14
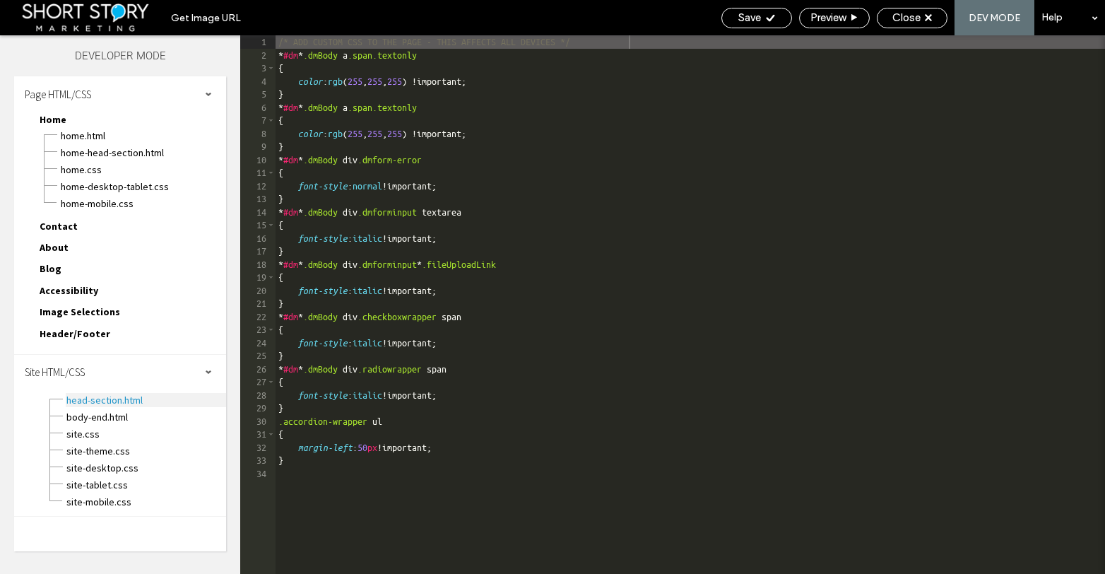
scroll to position [1, 0]
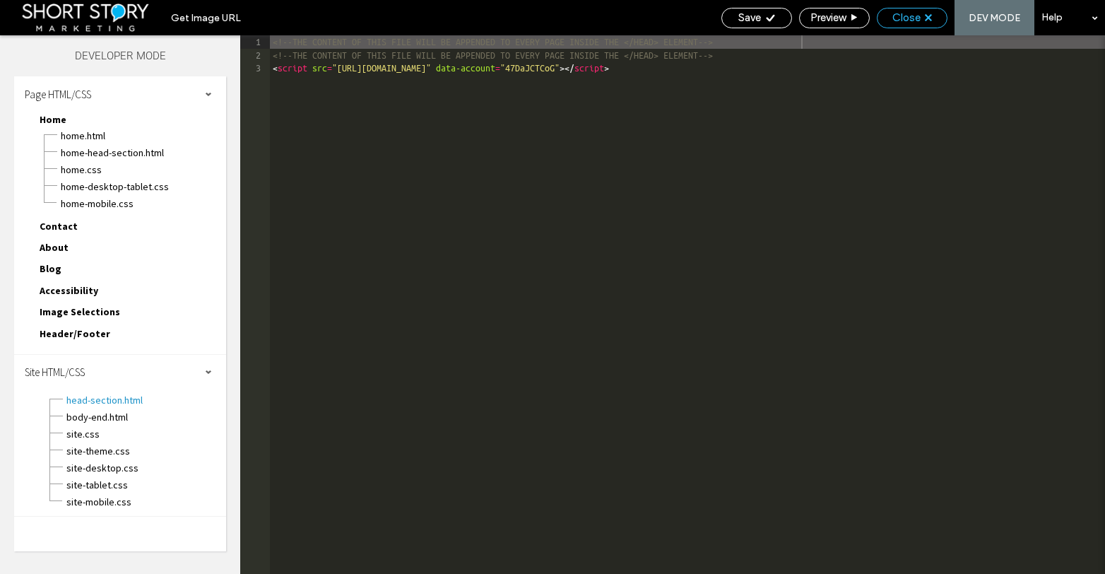
click at [906, 20] on span "Close" at bounding box center [906, 17] width 28 height 13
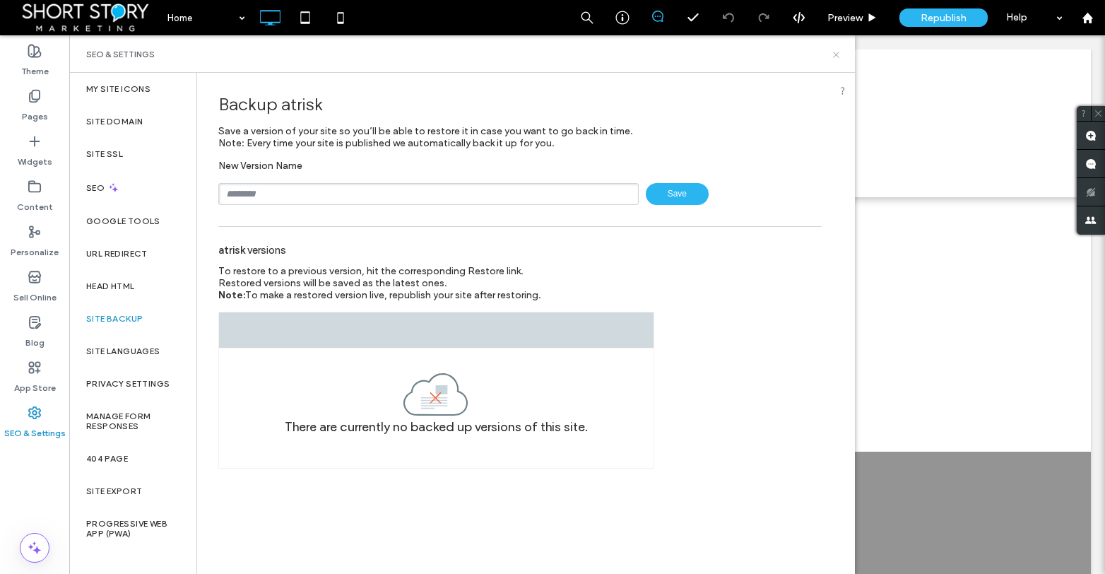
click at [840, 55] on icon at bounding box center [836, 54] width 11 height 11
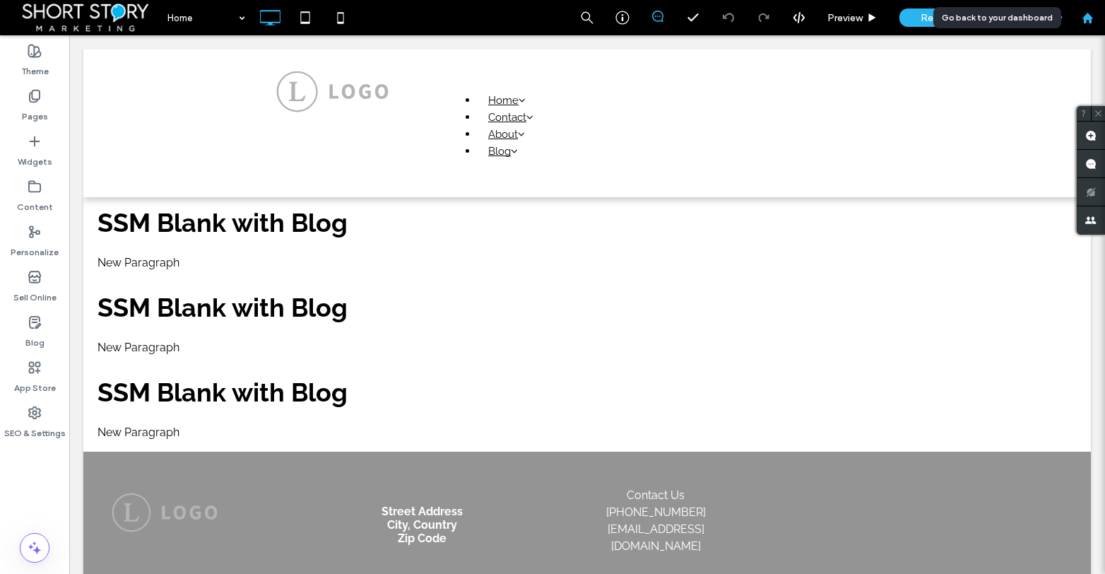
click at [1088, 18] on use at bounding box center [1086, 17] width 11 height 11
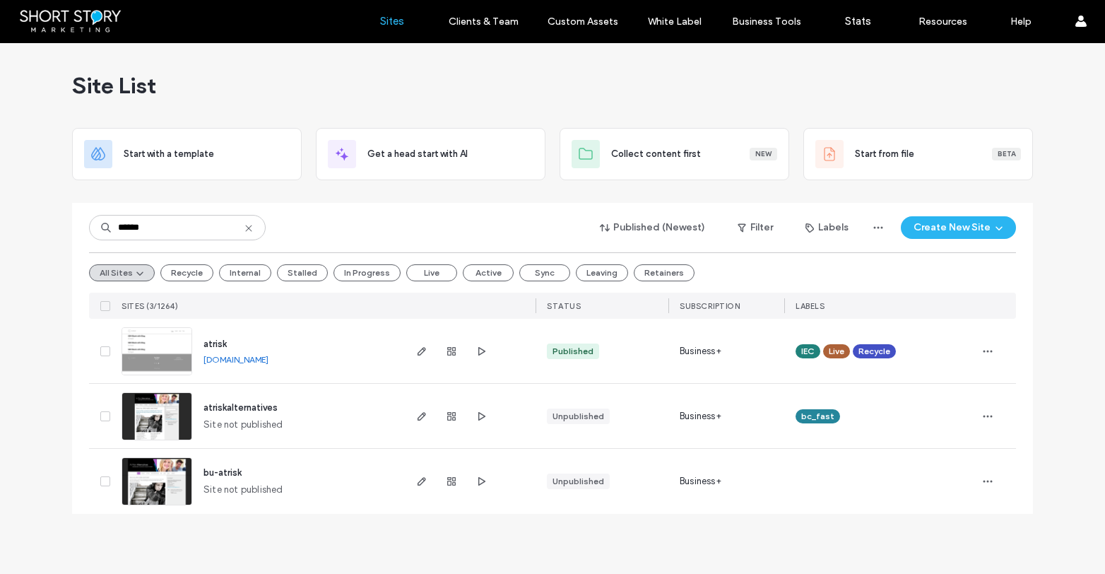
type input "******"
click at [809, 351] on span "IEC" at bounding box center [807, 351] width 13 height 13
click at [821, 340] on use at bounding box center [821, 340] width 4 height 4
drag, startPoint x: 44, startPoint y: 287, endPoint x: 81, endPoint y: 260, distance: 45.5
click at [45, 287] on div "Site List Start with a template Get a head start with AI Collect content first …" at bounding box center [552, 308] width 1105 height 531
